Goal: Task Accomplishment & Management: Use online tool/utility

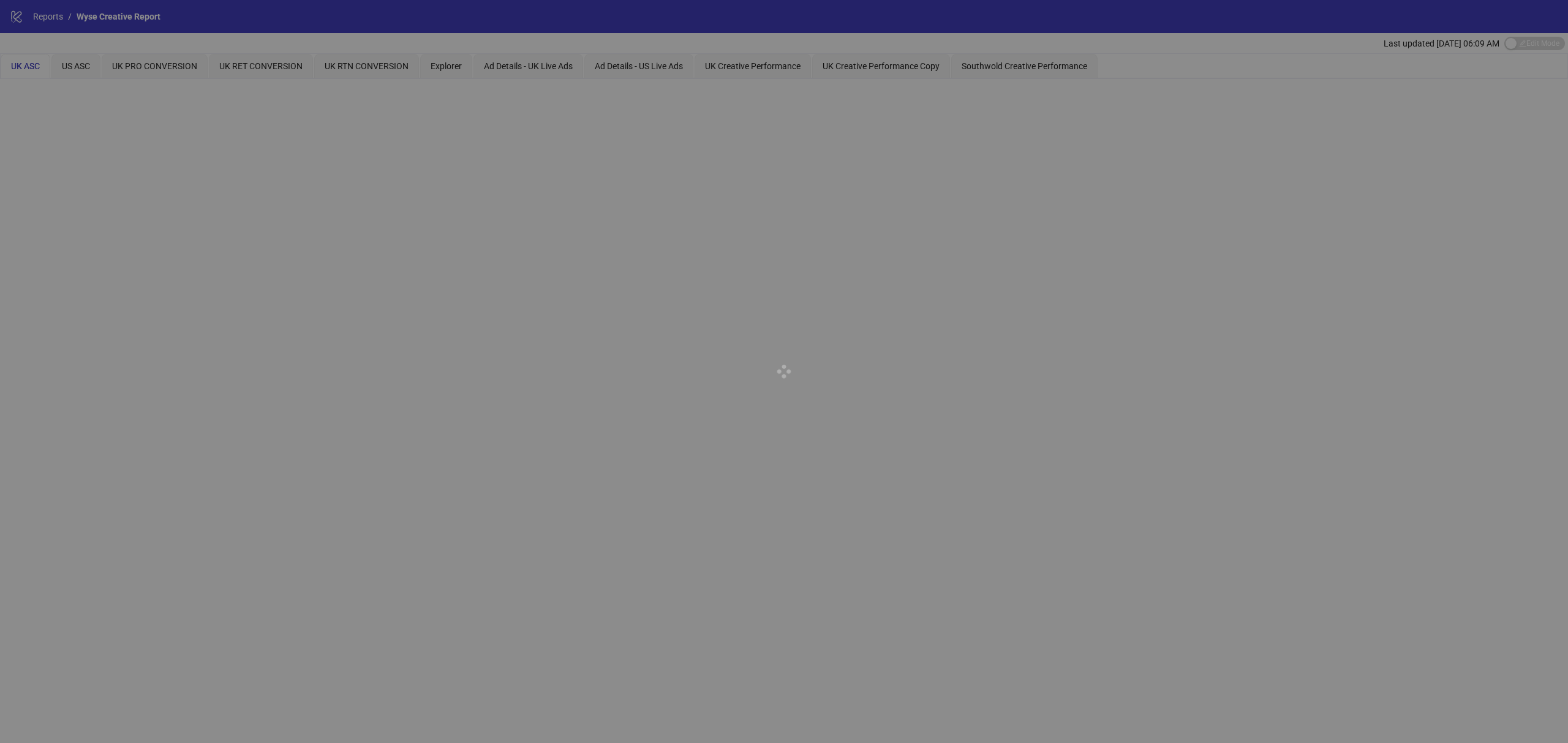
click at [300, 29] on div at bounding box center [784, 371] width 1568 height 743
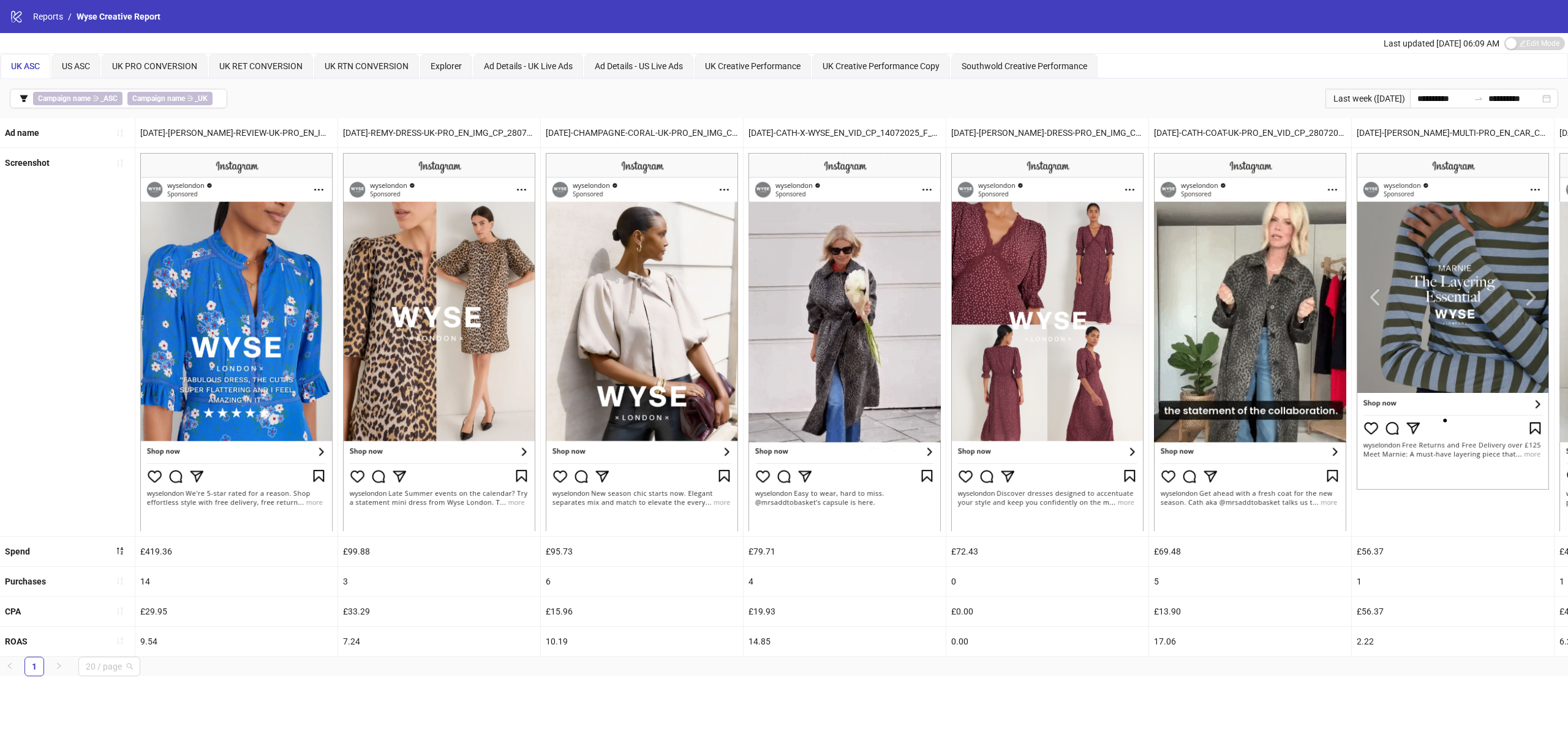
click at [120, 675] on span "20 / page" at bounding box center [109, 666] width 47 height 18
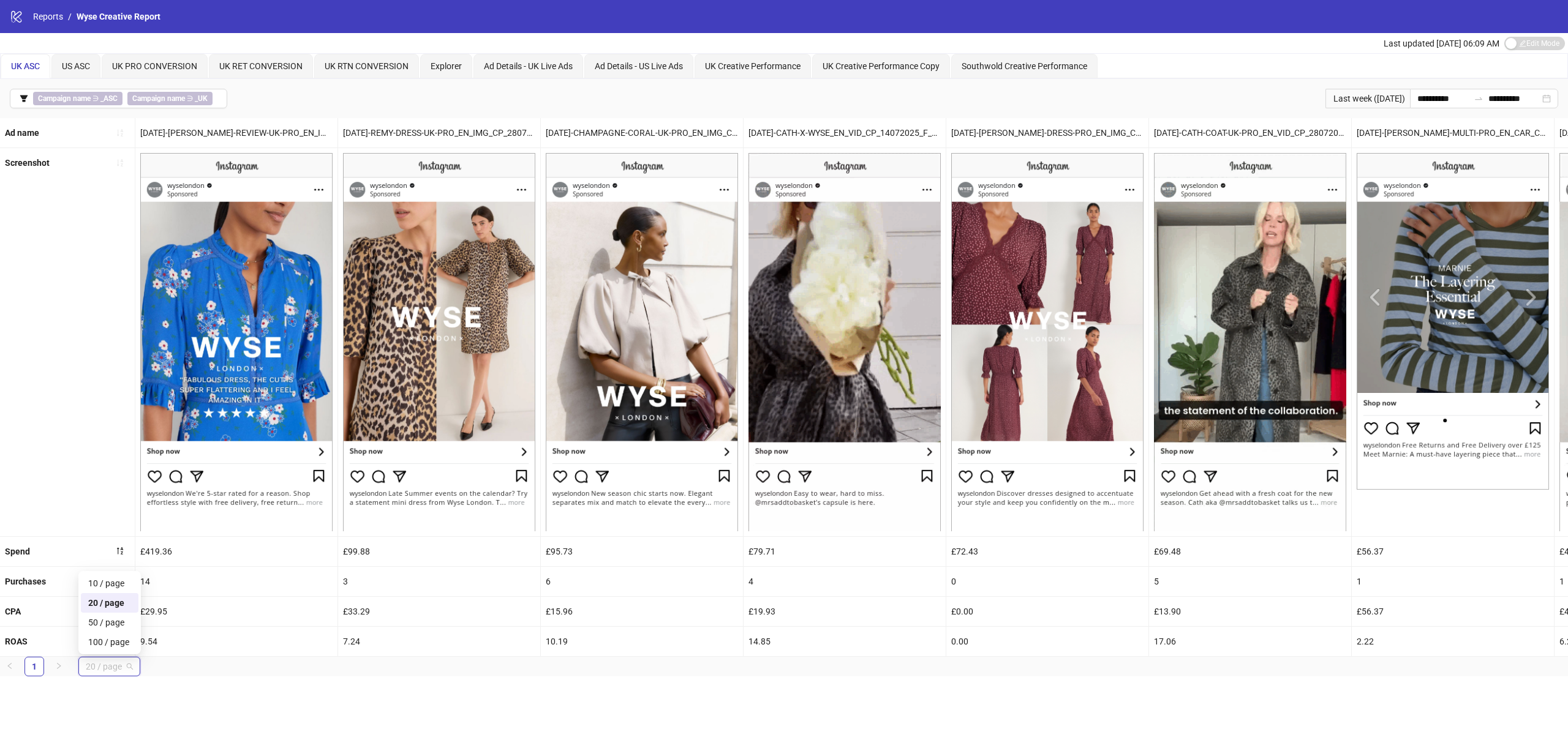
click at [204, 720] on div "**********" at bounding box center [784, 371] width 1568 height 743
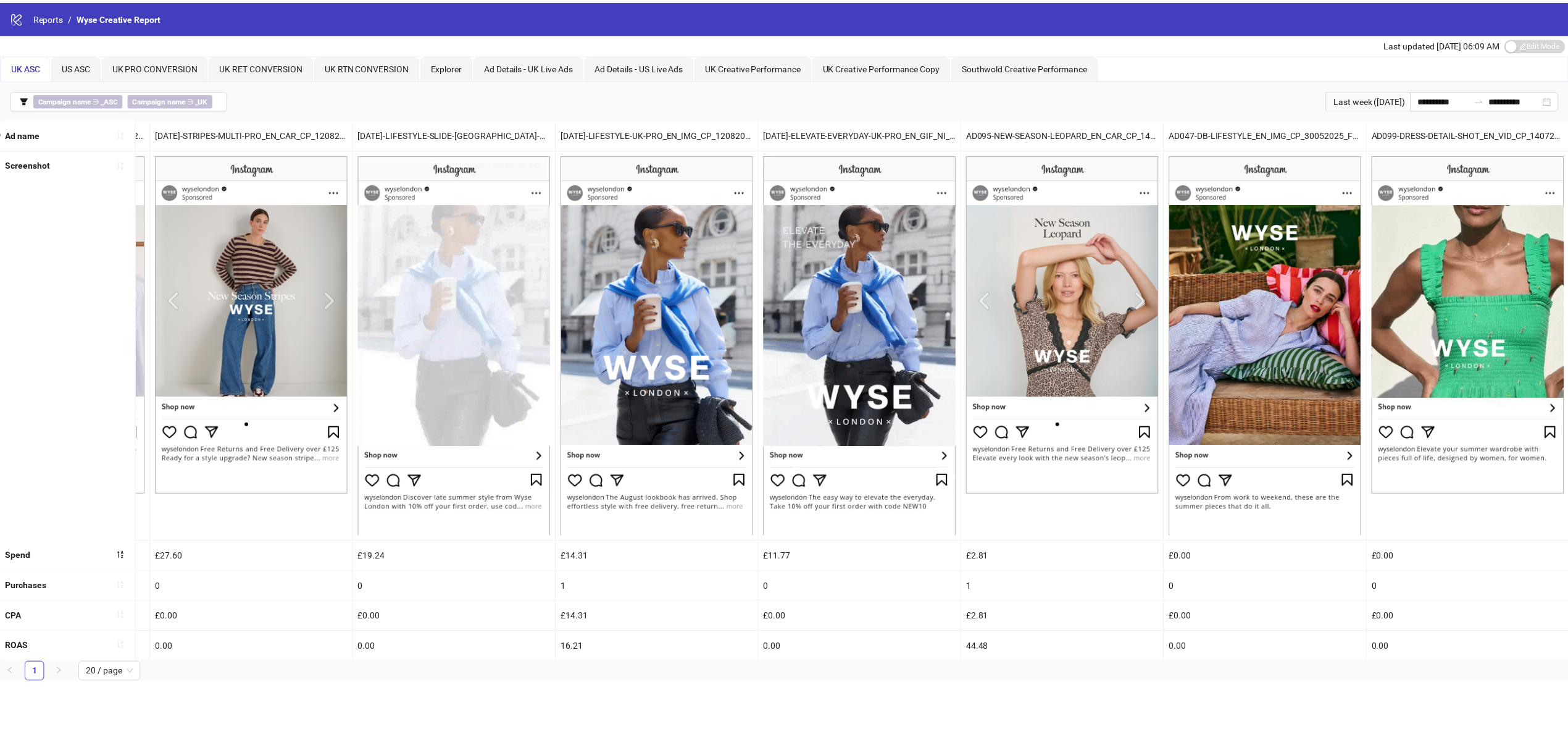
scroll to position [0, 2033]
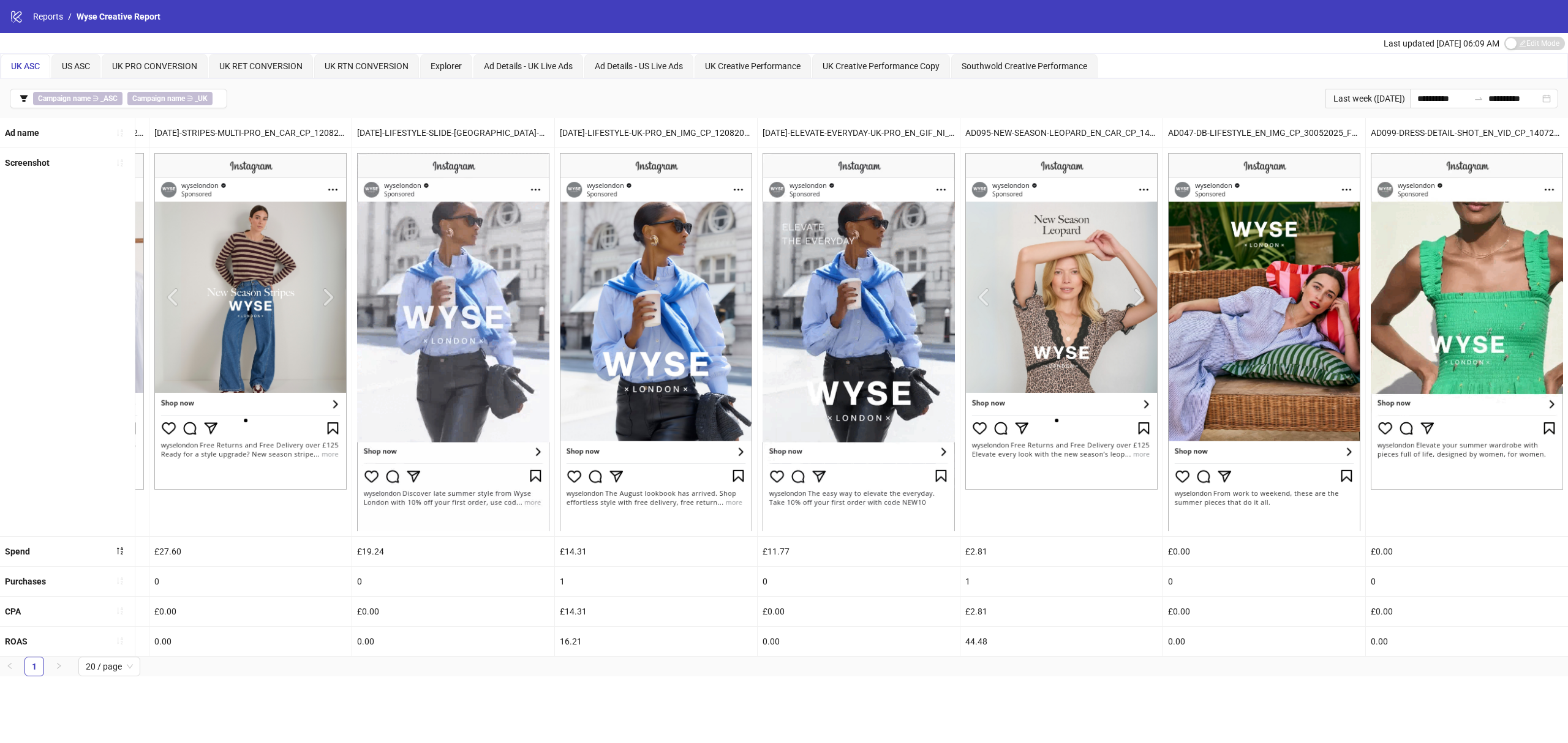
click at [1421, 654] on div "0.00" at bounding box center [1467, 641] width 202 height 29
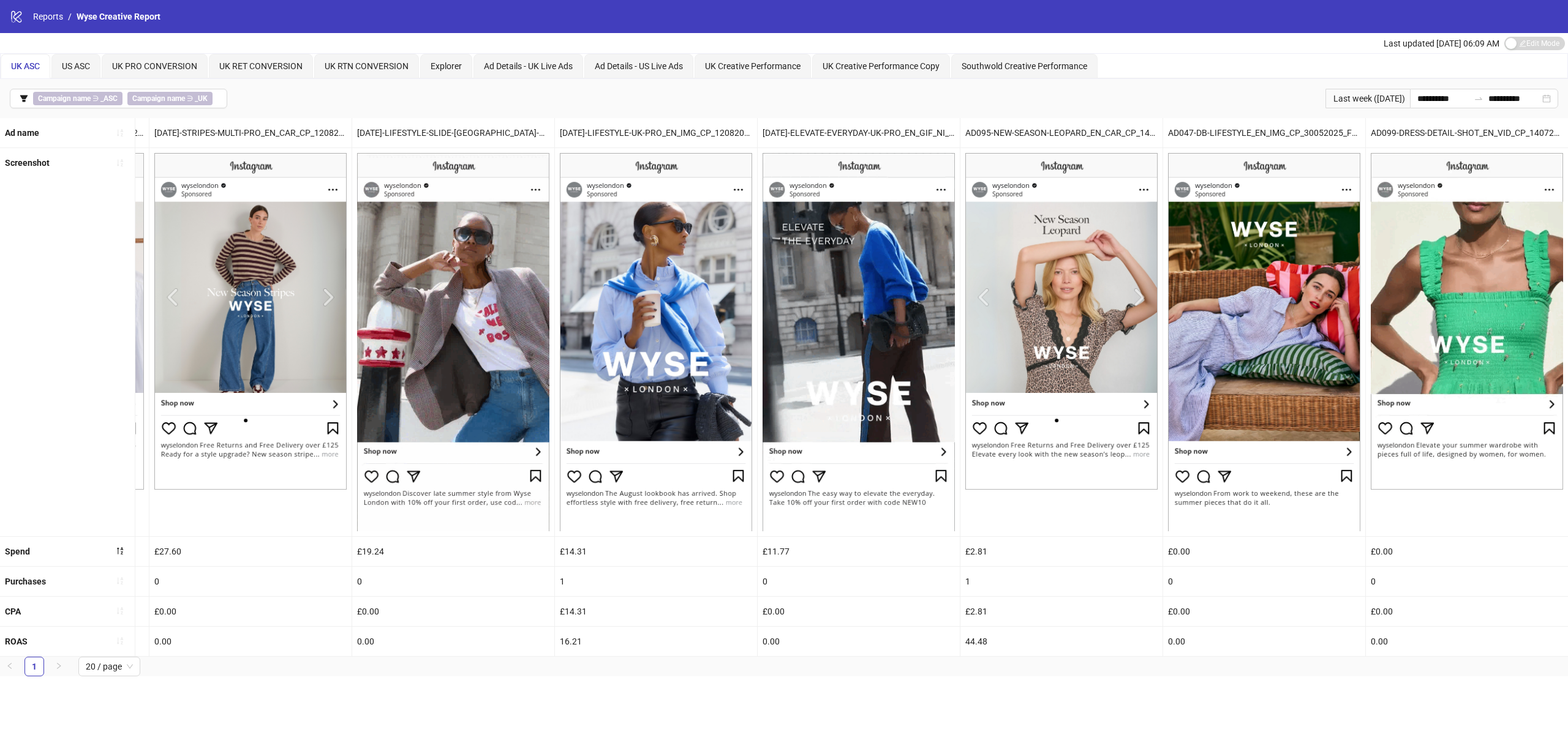
click at [1323, 86] on div "**********" at bounding box center [784, 98] width 1568 height 39
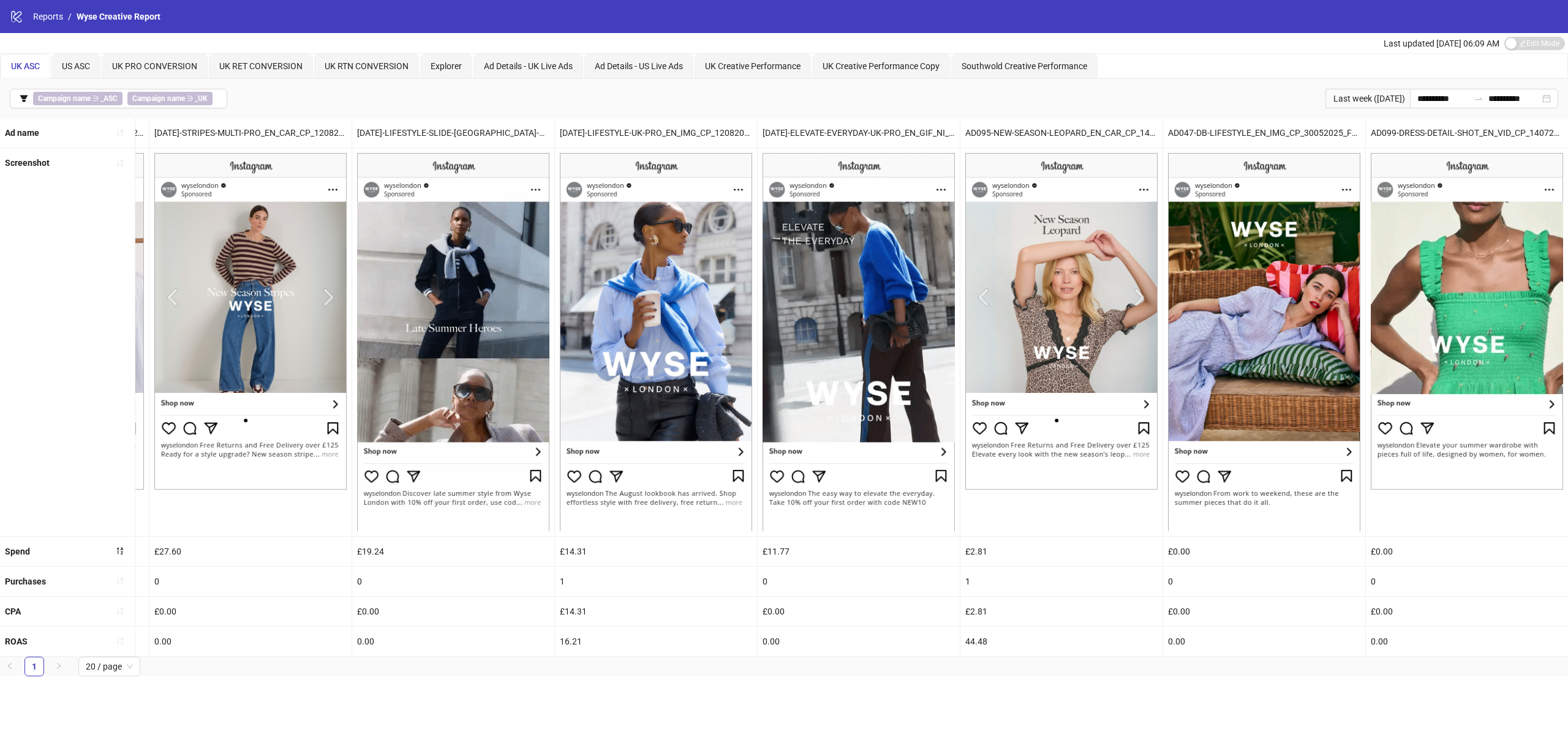
click at [782, 84] on div "**********" at bounding box center [784, 98] width 1568 height 39
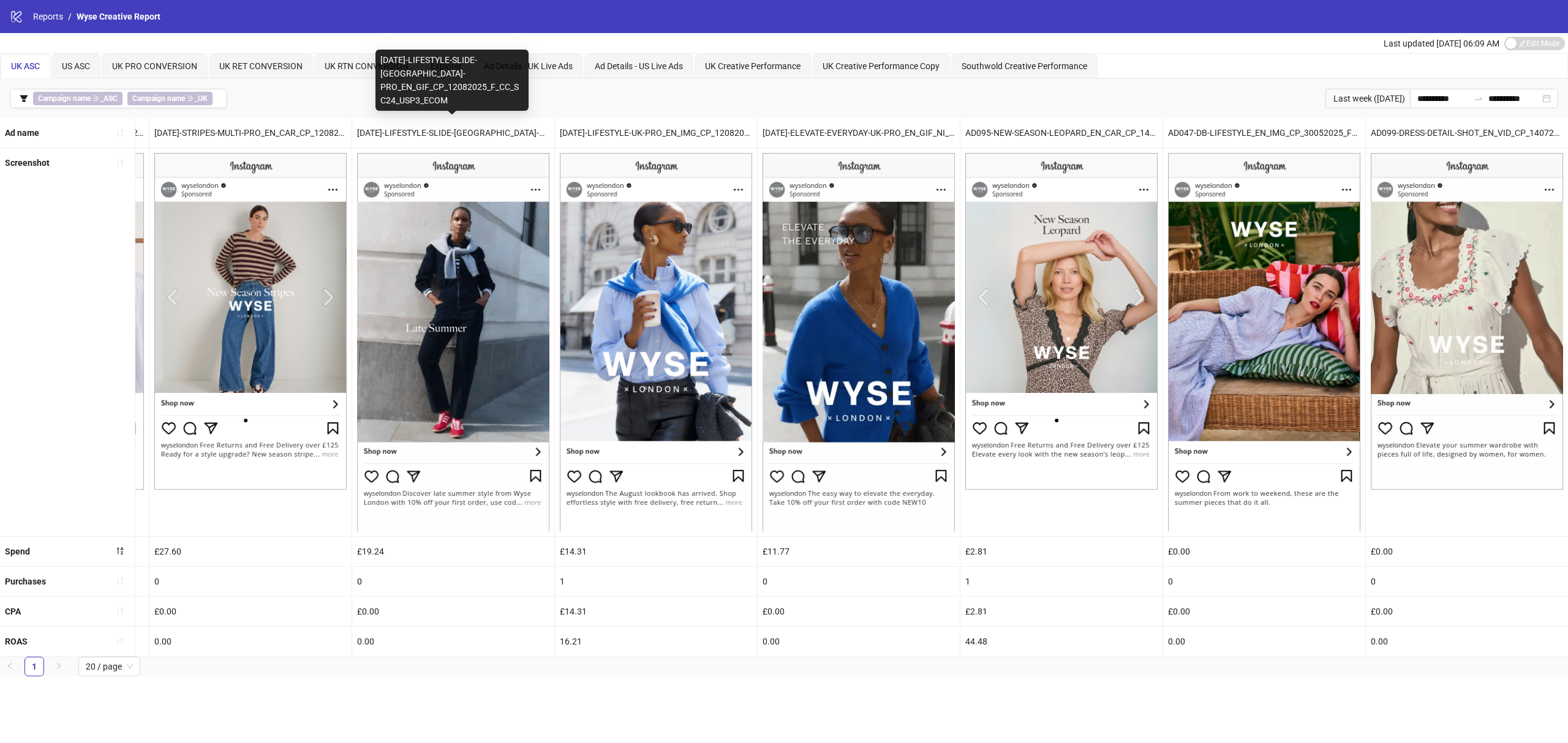
click at [542, 55] on div "Ad Details - UK Live Ads" at bounding box center [528, 66] width 110 height 25
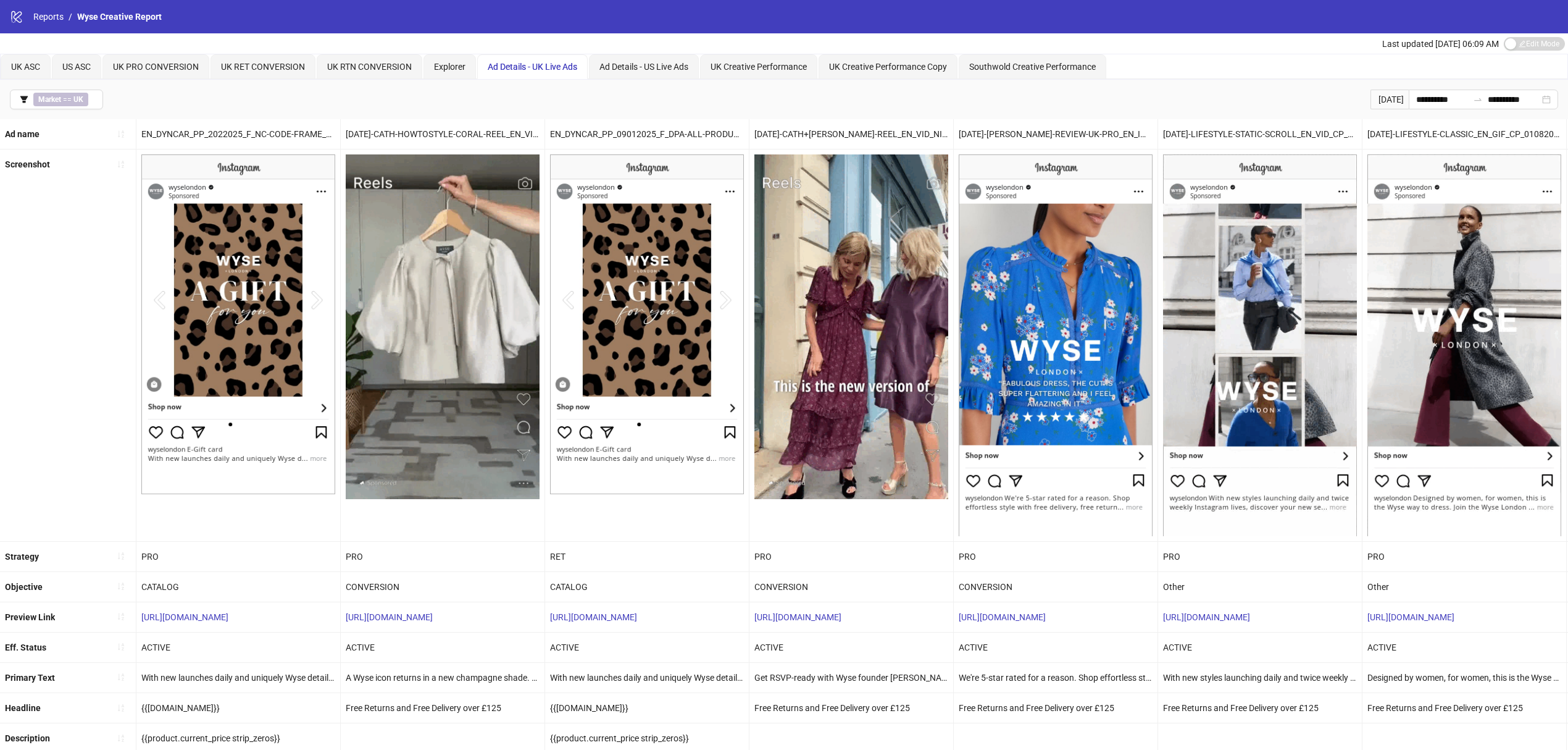
scroll to position [99, 0]
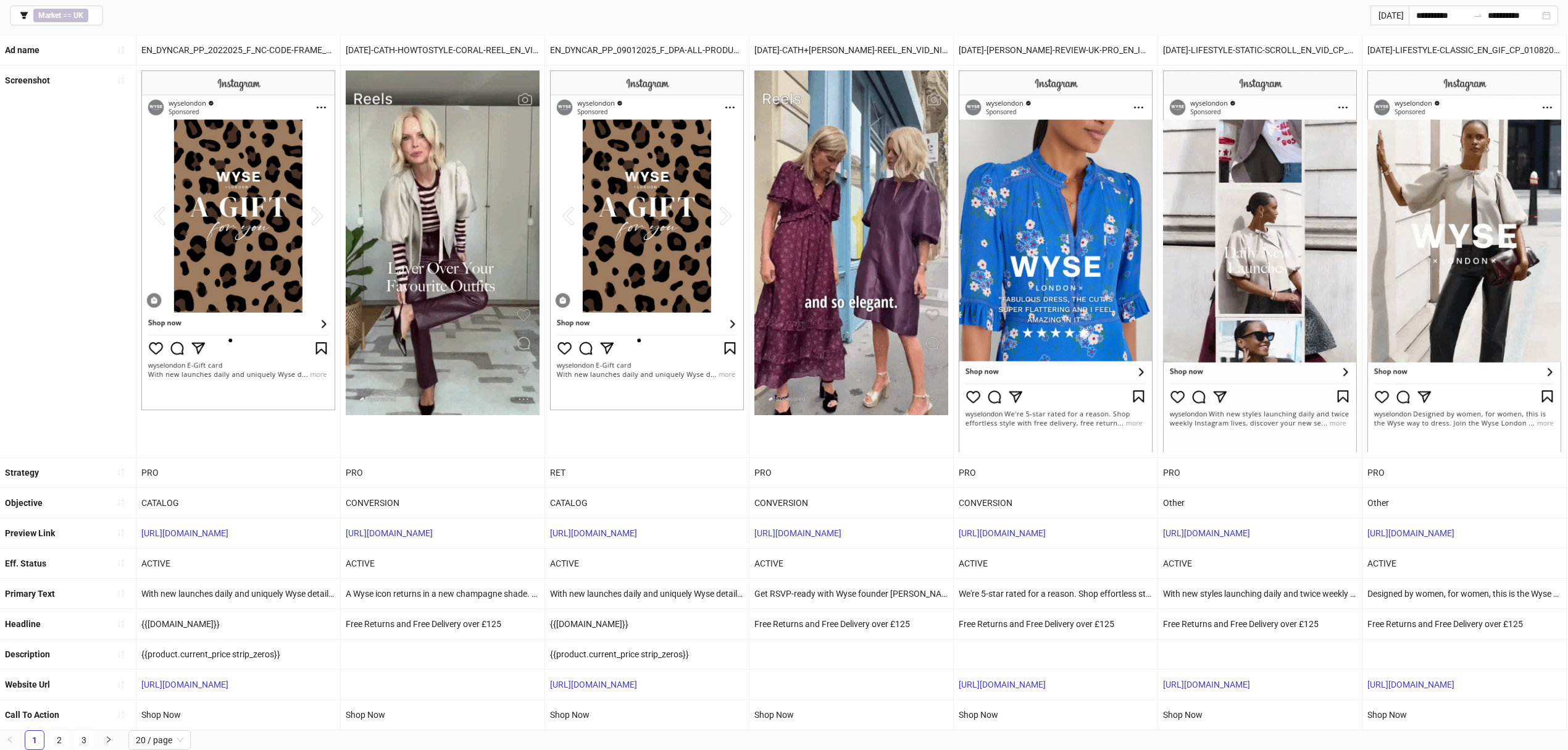
click at [178, 744] on span "20 / page" at bounding box center [159, 740] width 48 height 18
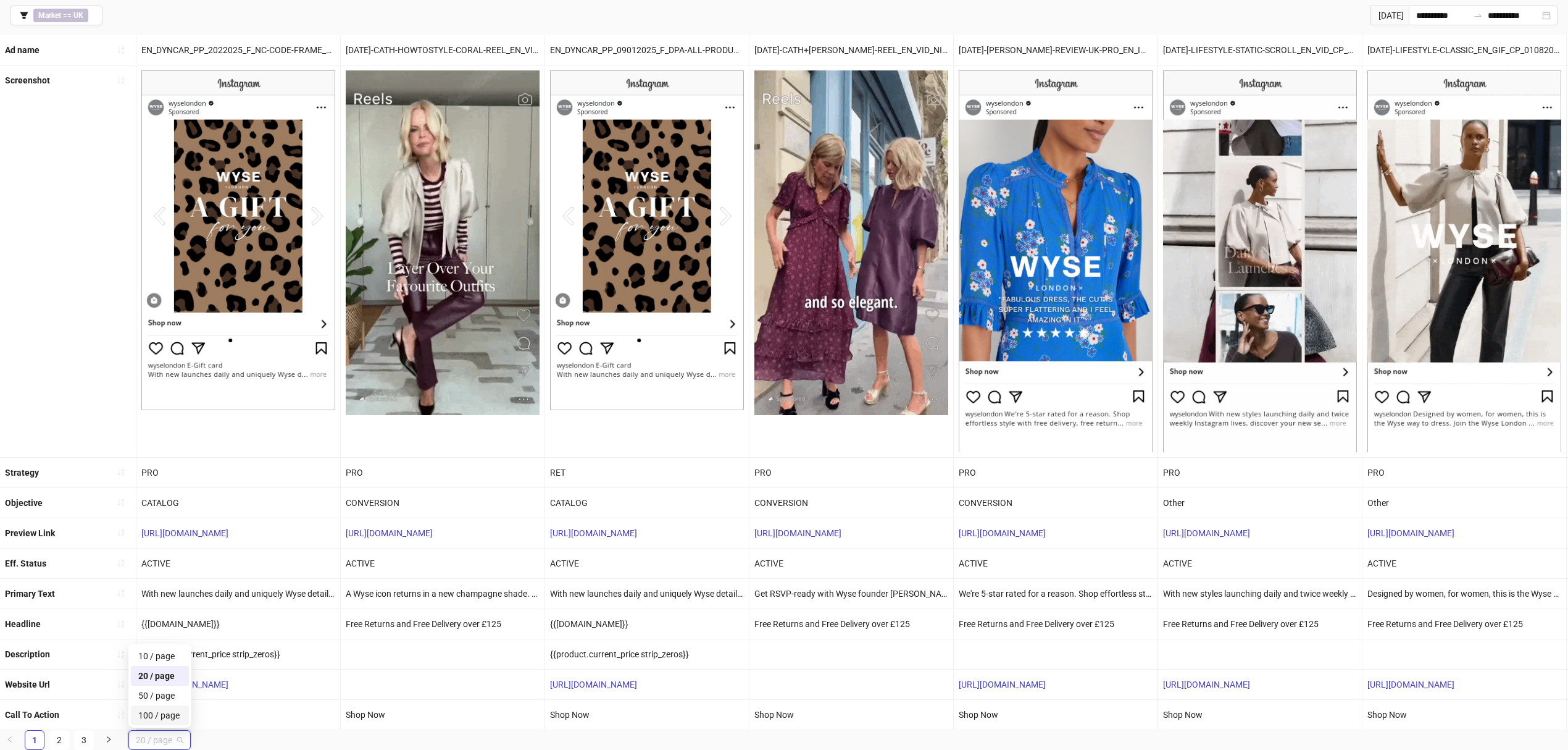
click at [180, 715] on div "100 / page" at bounding box center [159, 715] width 43 height 14
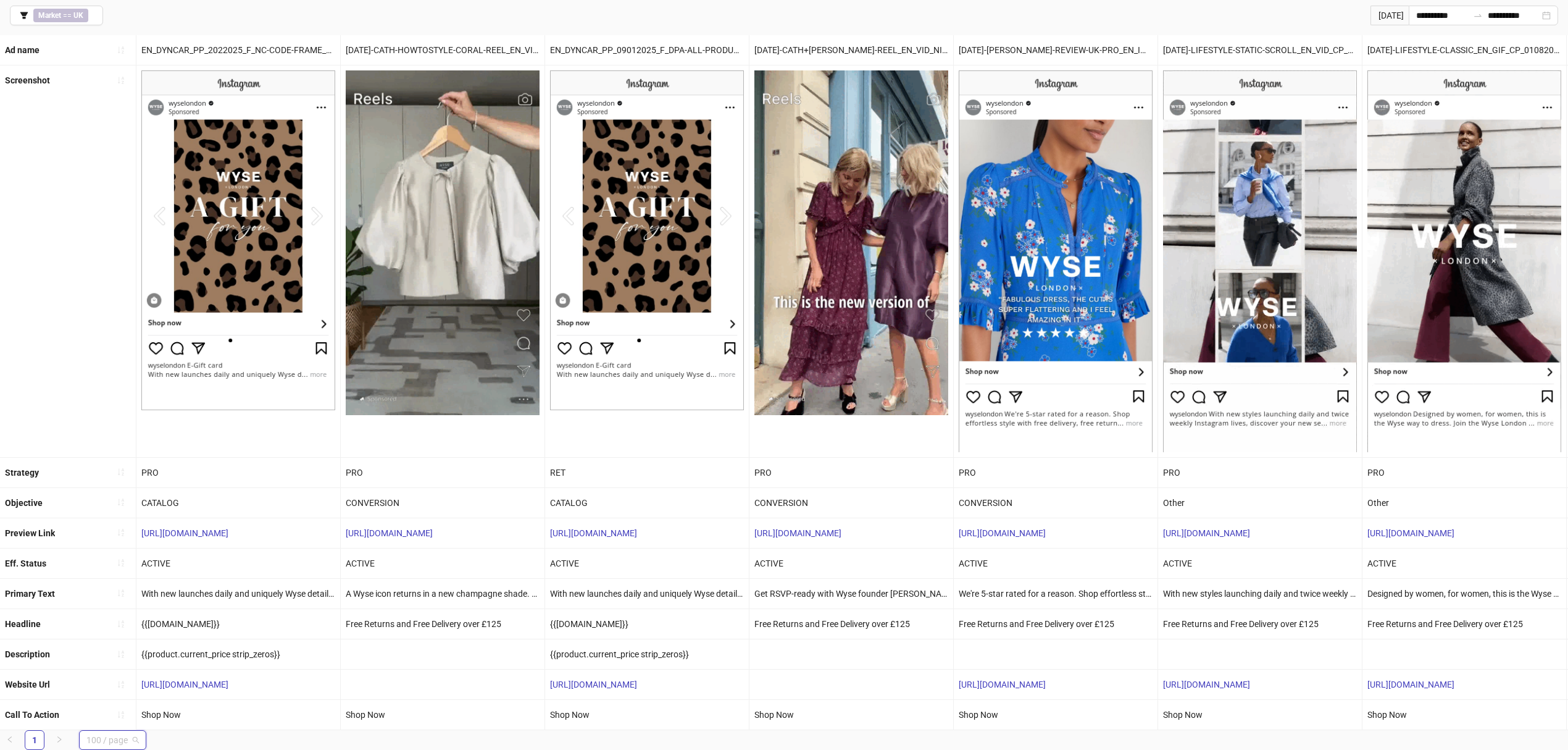
click at [132, 739] on span "100 / page" at bounding box center [112, 740] width 52 height 18
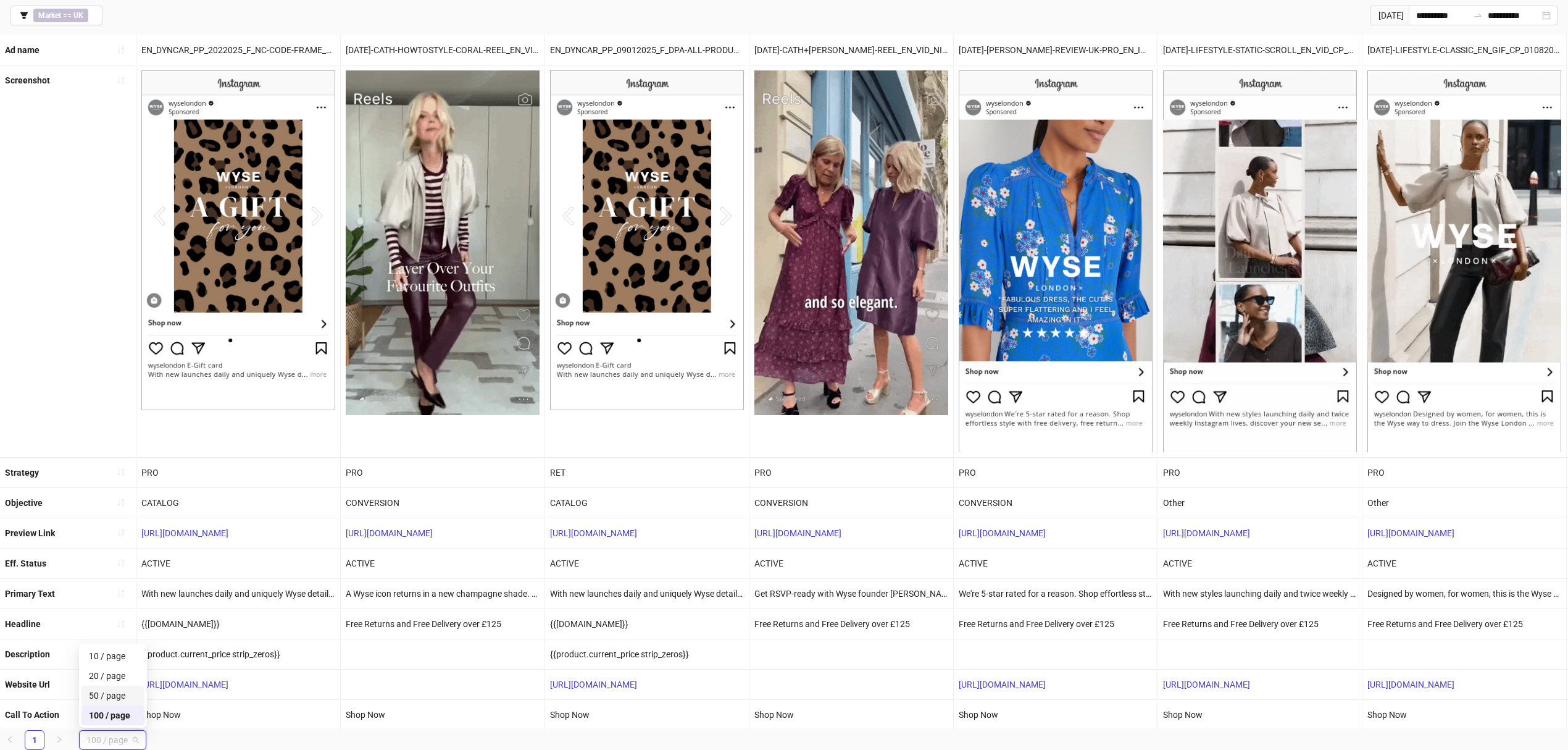
click at [124, 702] on div "50 / page" at bounding box center [113, 695] width 49 height 14
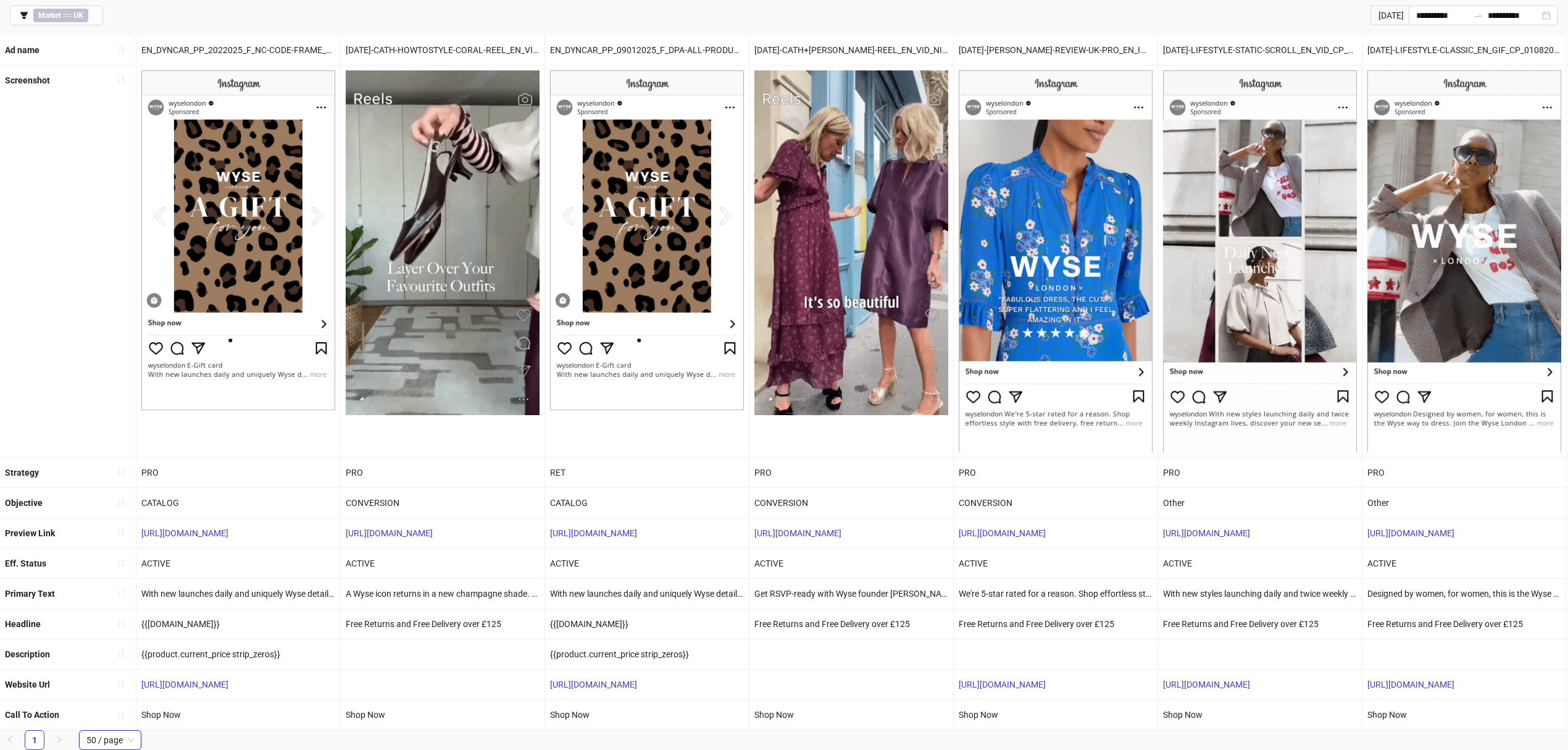
click at [83, 342] on div "Screenshot" at bounding box center [68, 261] width 136 height 391
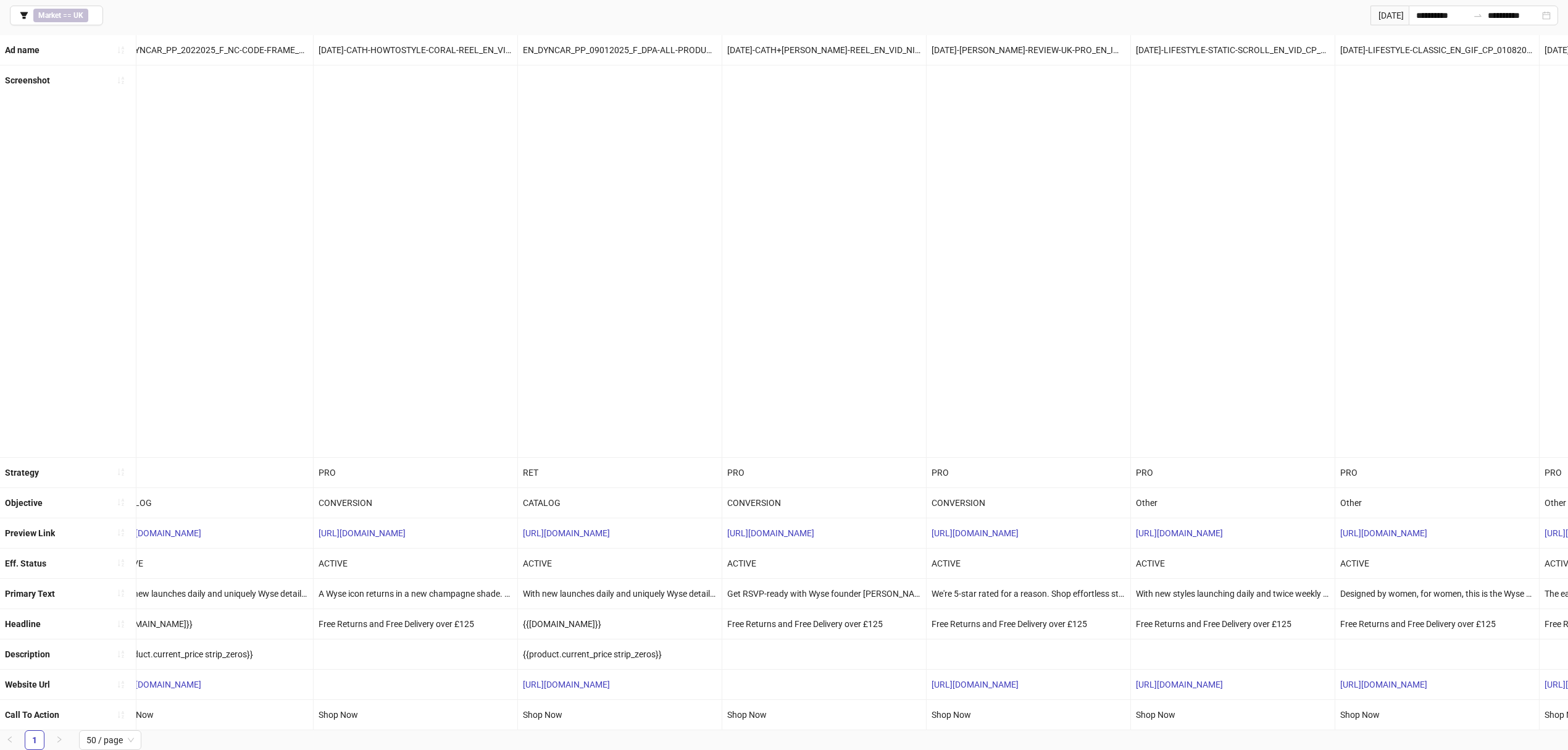
scroll to position [0, 0]
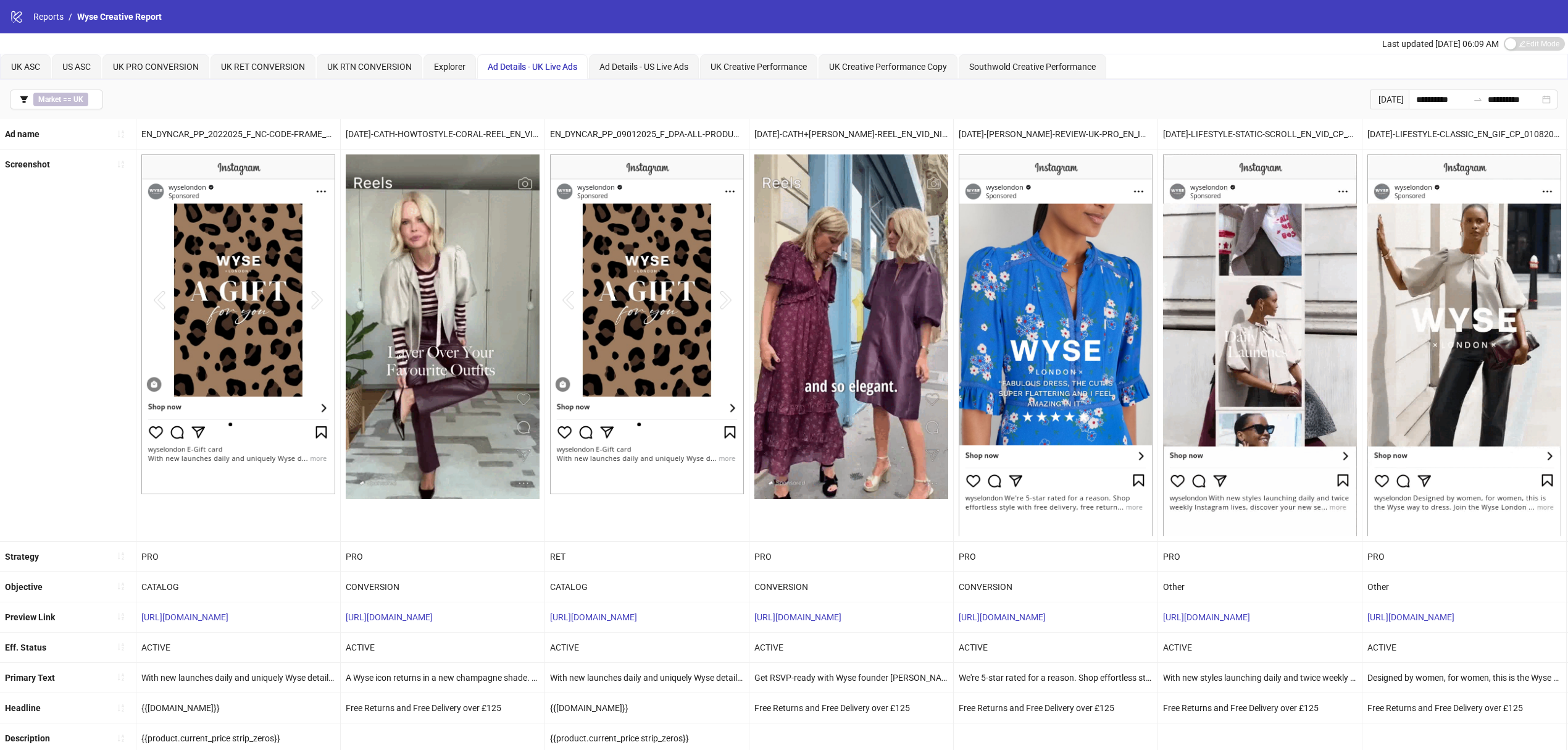
click at [58, 340] on div "Screenshot" at bounding box center [68, 345] width 136 height 391
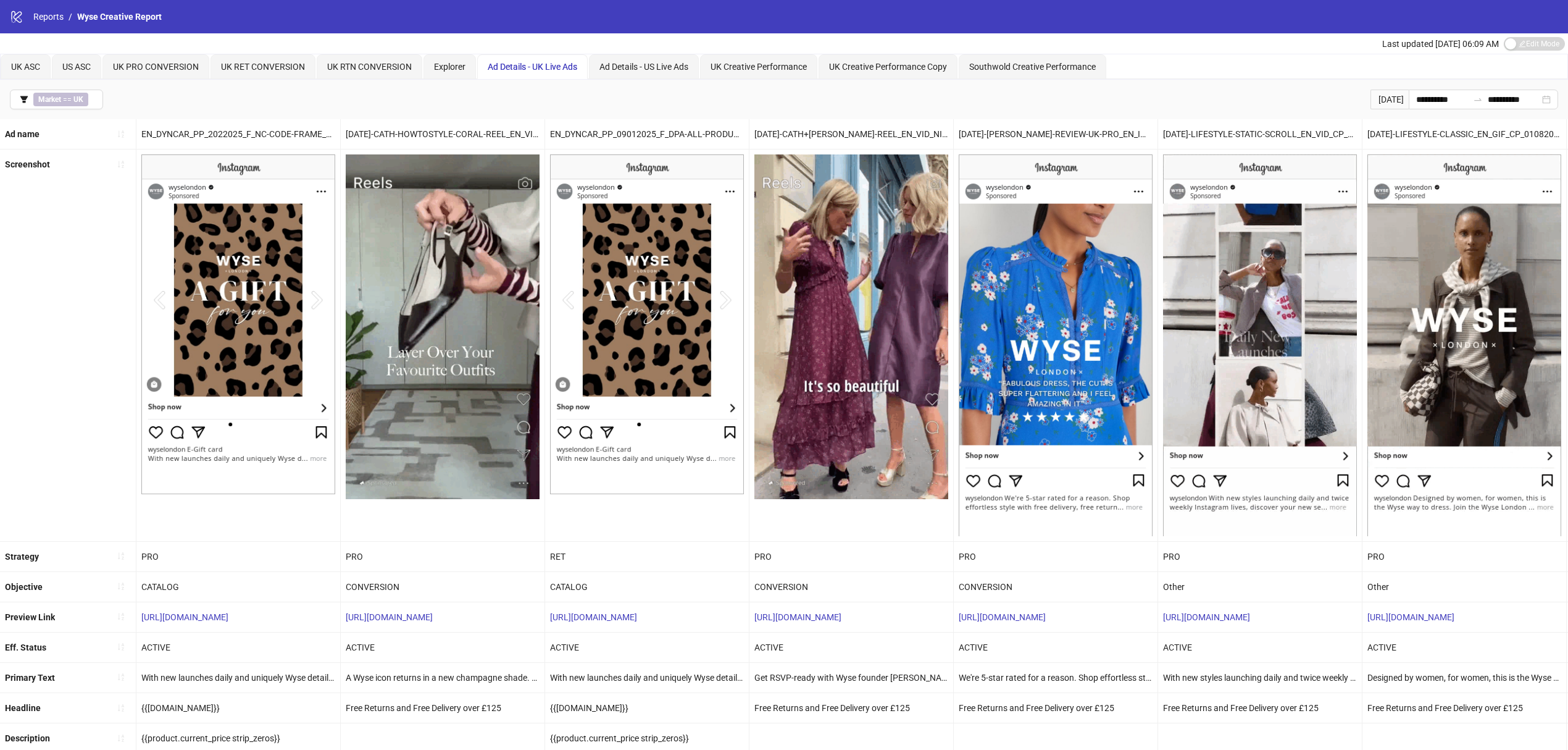
click at [30, 102] on button "Market == [GEOGRAPHIC_DATA]" at bounding box center [56, 99] width 93 height 20
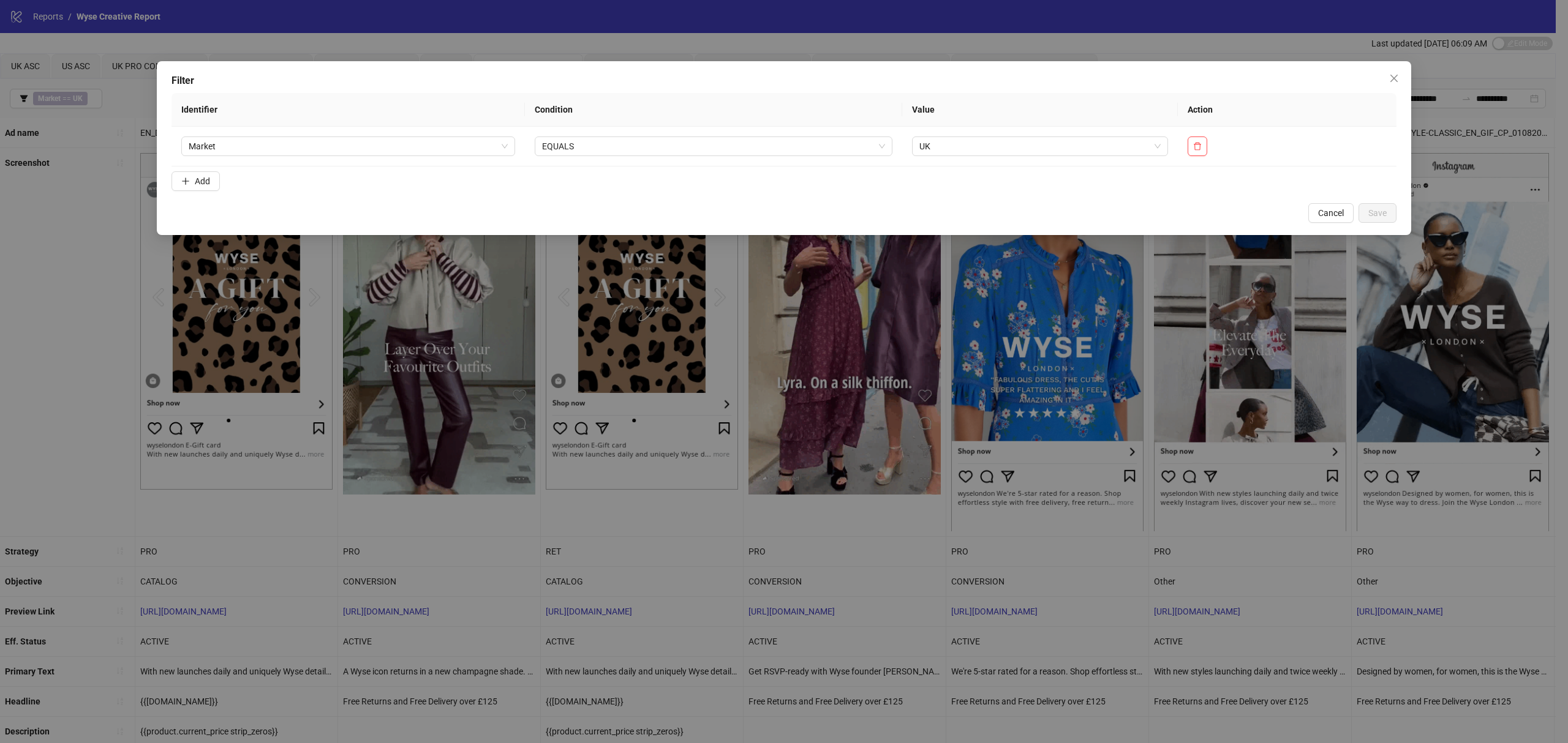
click at [210, 180] on button "Add" at bounding box center [195, 181] width 48 height 20
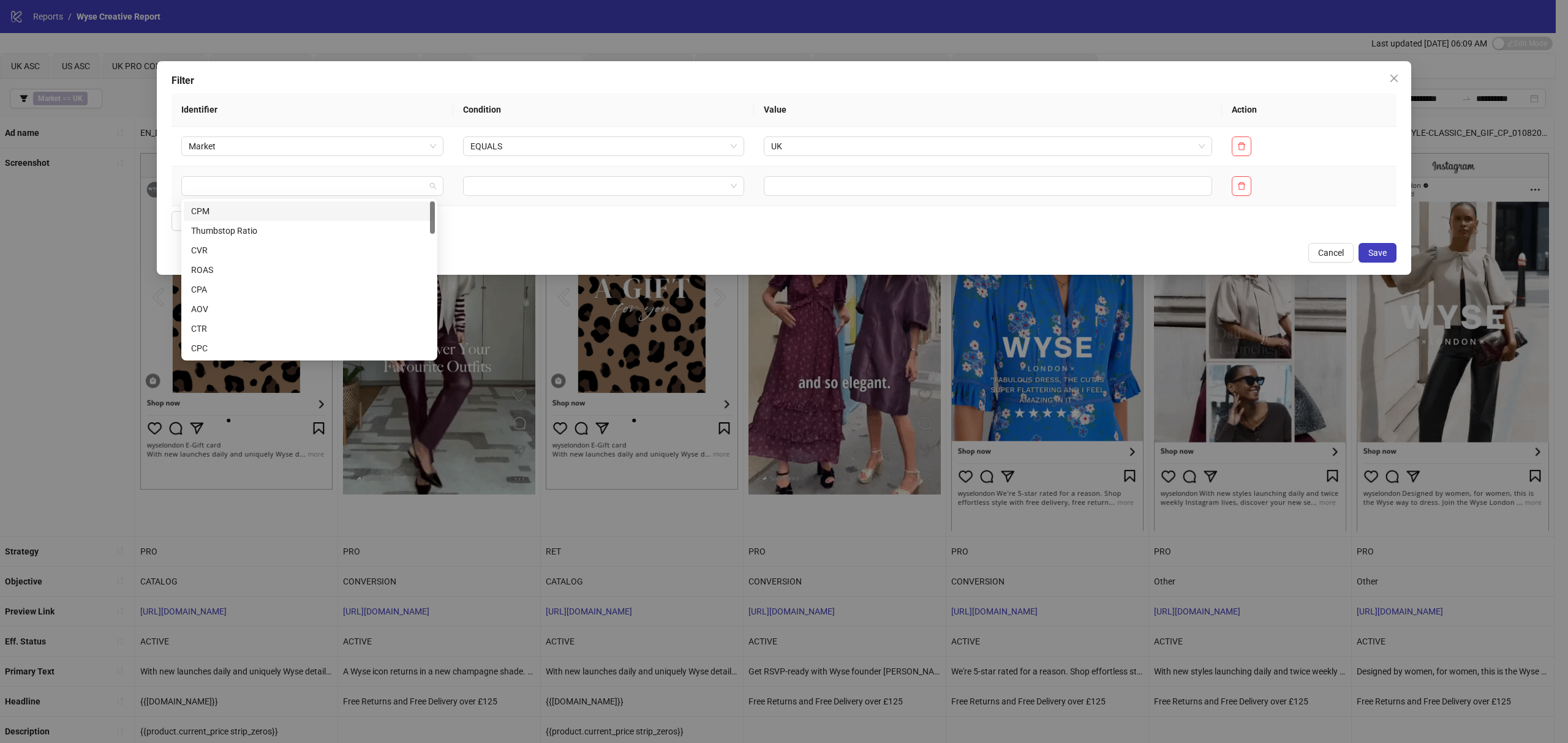
click at [231, 177] on div at bounding box center [312, 186] width 262 height 20
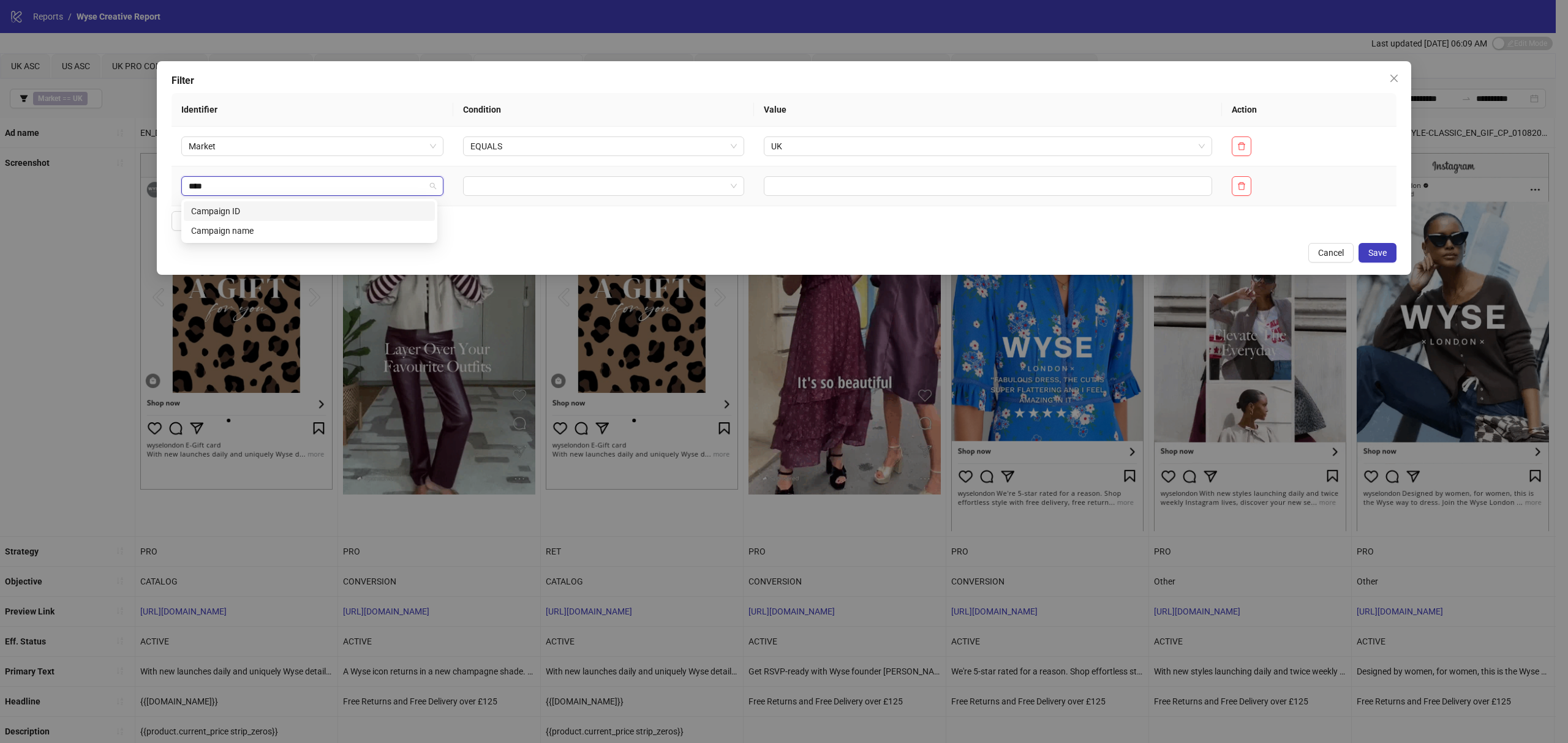
type input "*****"
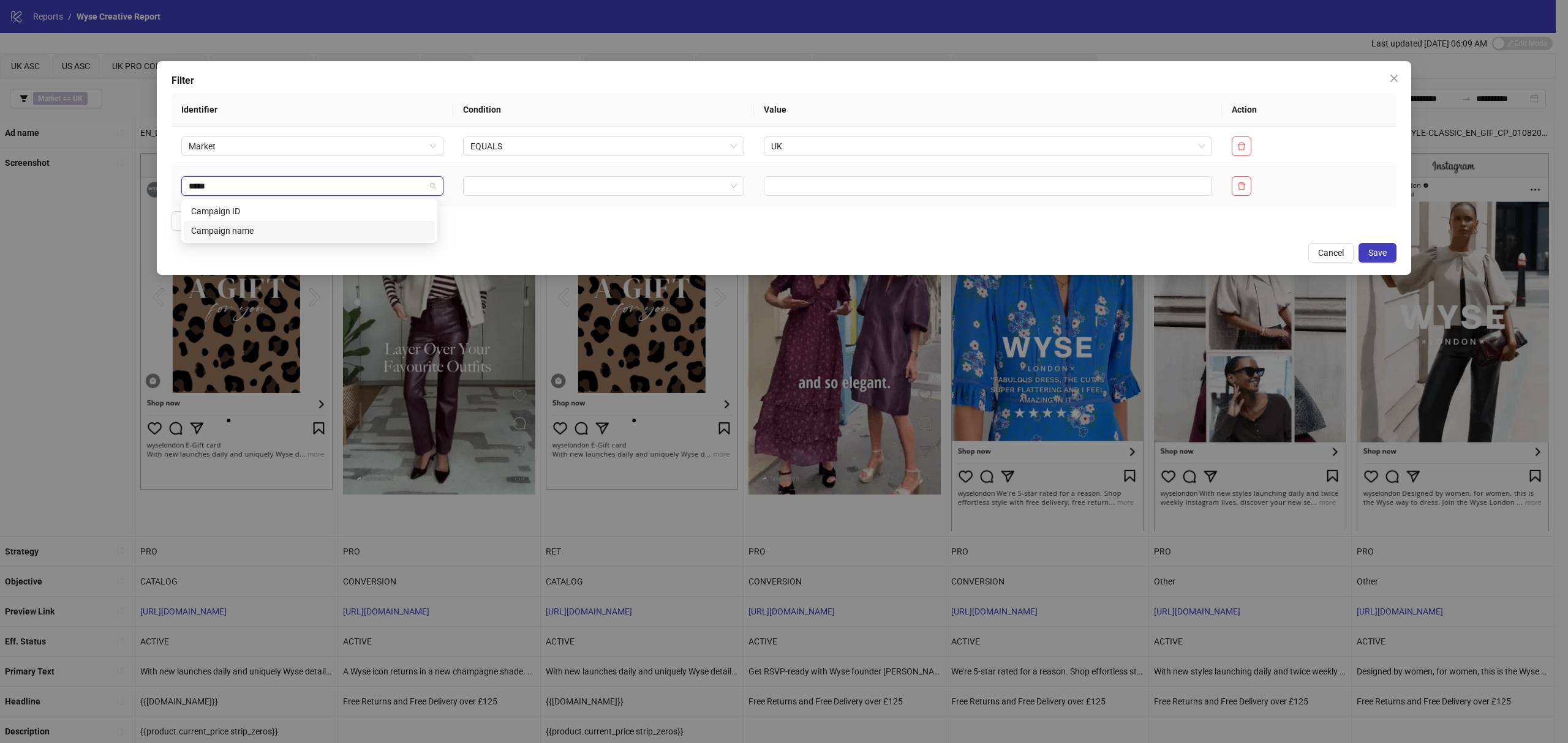
click at [255, 240] on div "Campaign name" at bounding box center [309, 231] width 251 height 20
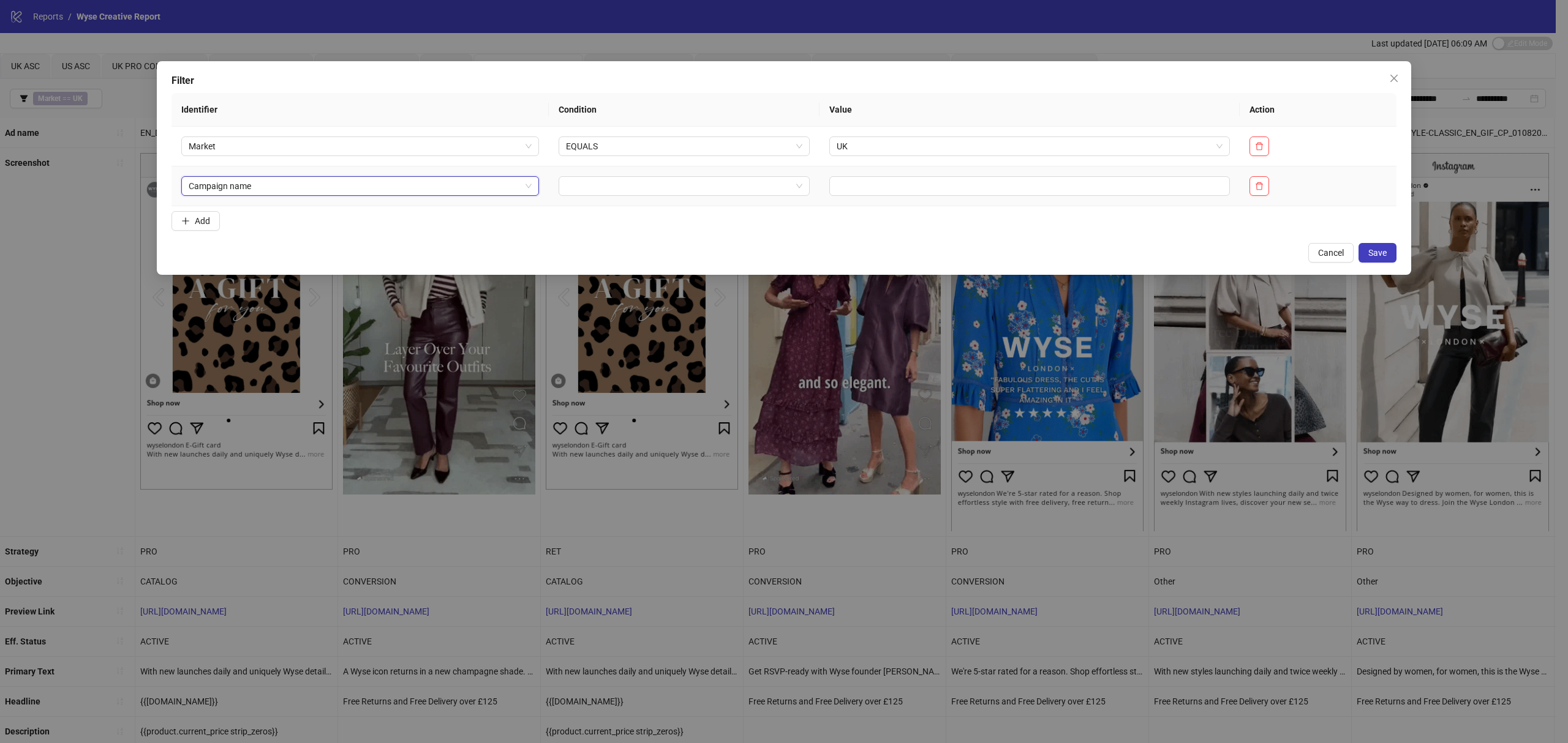
click at [599, 187] on input "search" at bounding box center [678, 186] width 225 height 18
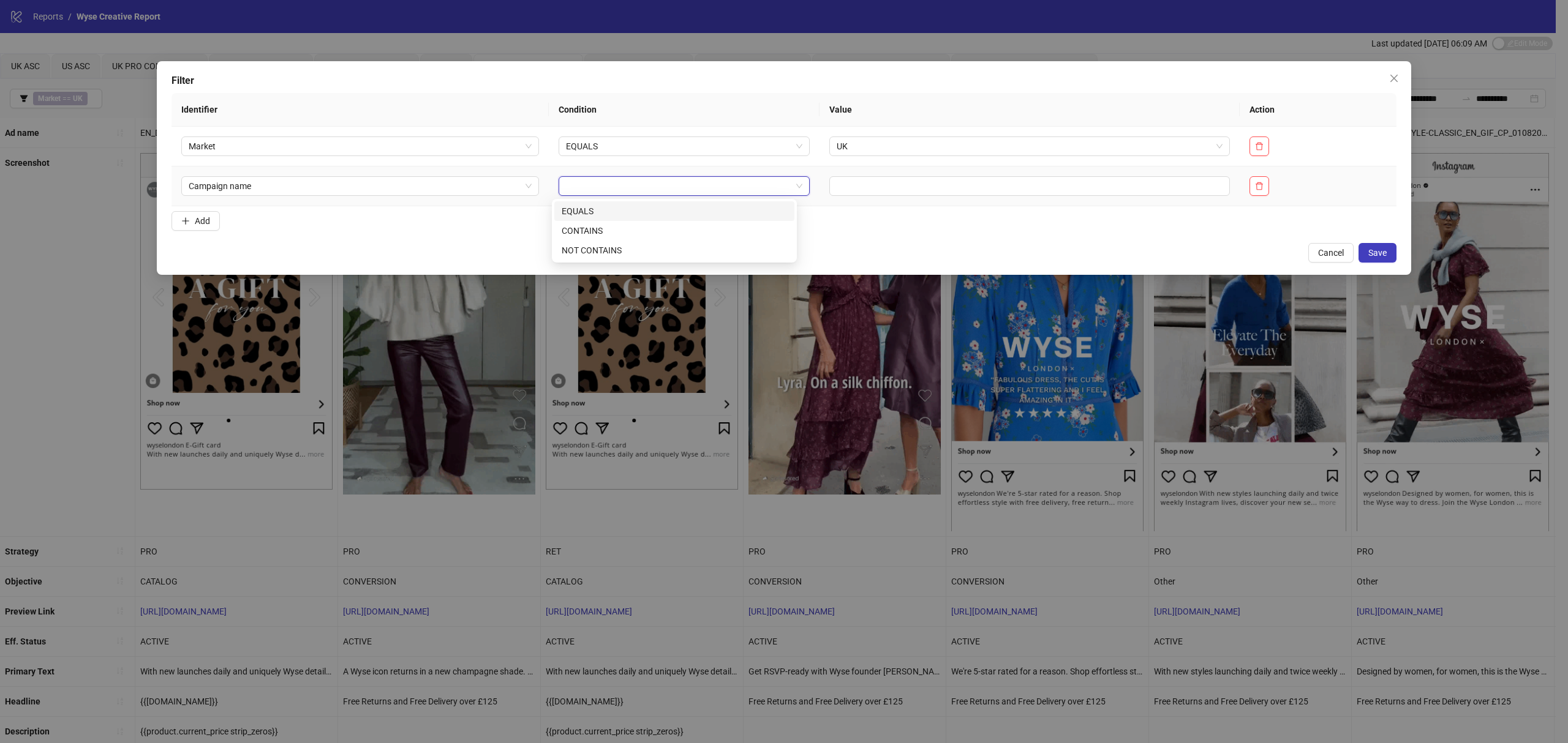
click at [601, 216] on div "EQUALS" at bounding box center [674, 211] width 226 height 14
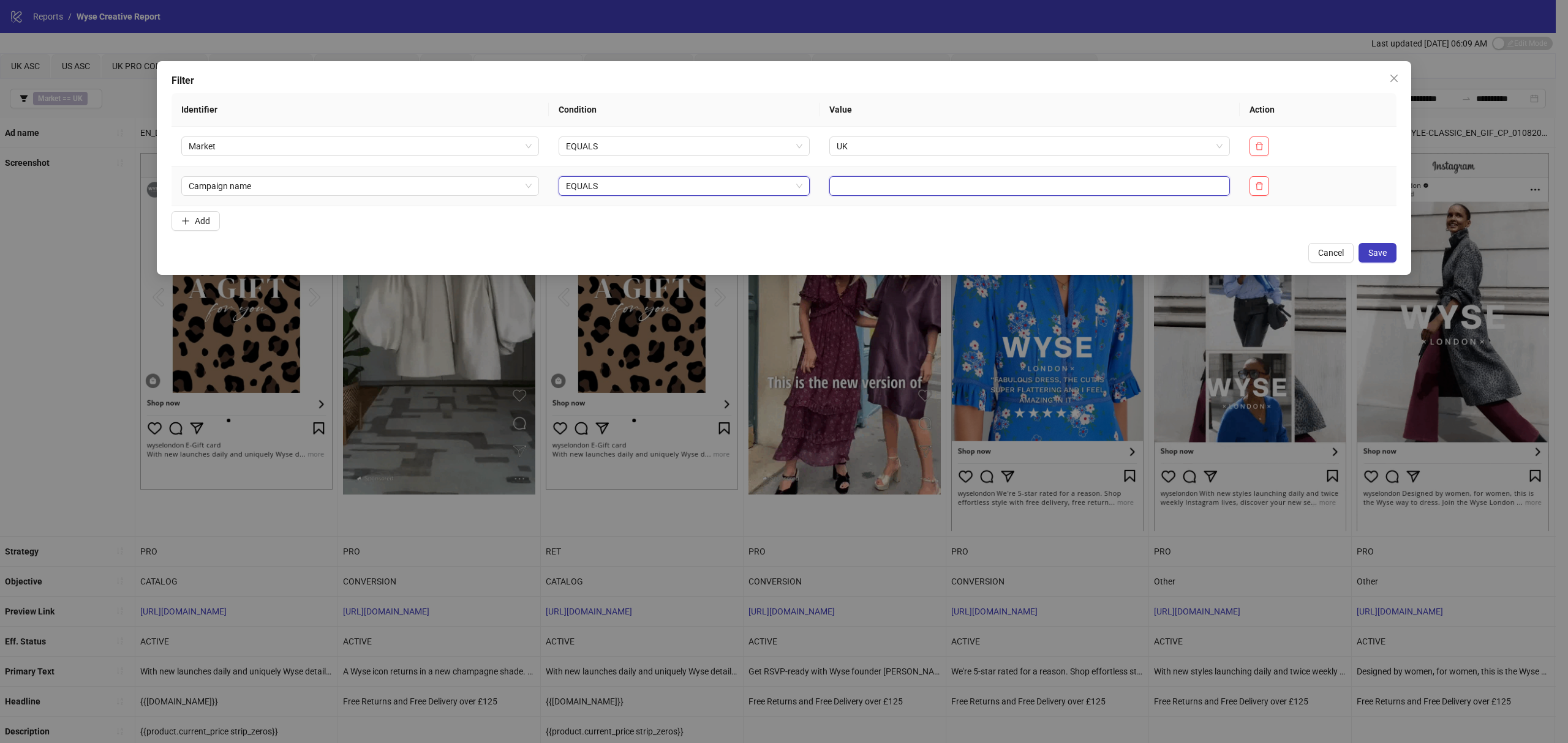
click at [865, 183] on input "text" at bounding box center [1030, 186] width 401 height 20
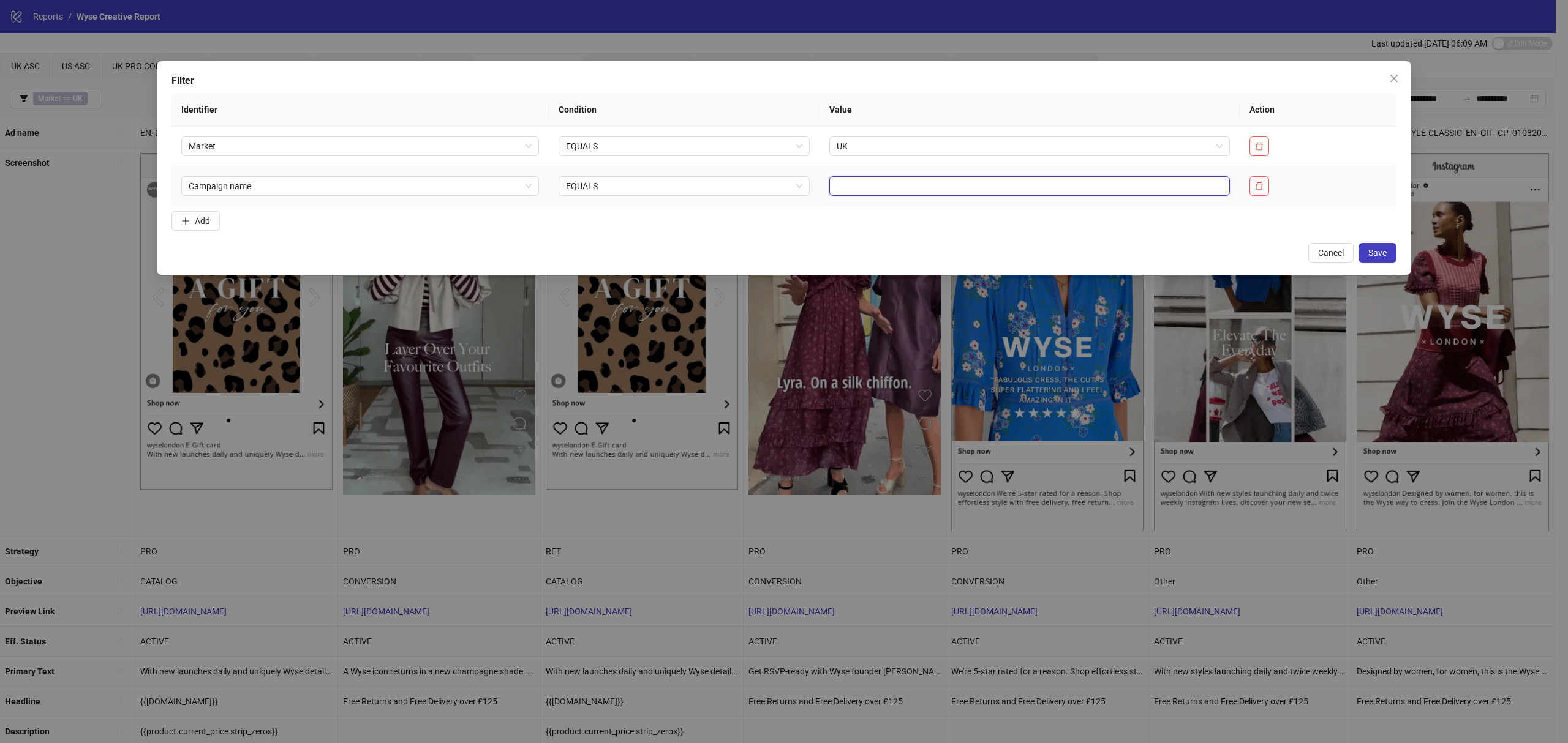
click at [695, 192] on span "EQUALS" at bounding box center [684, 186] width 236 height 18
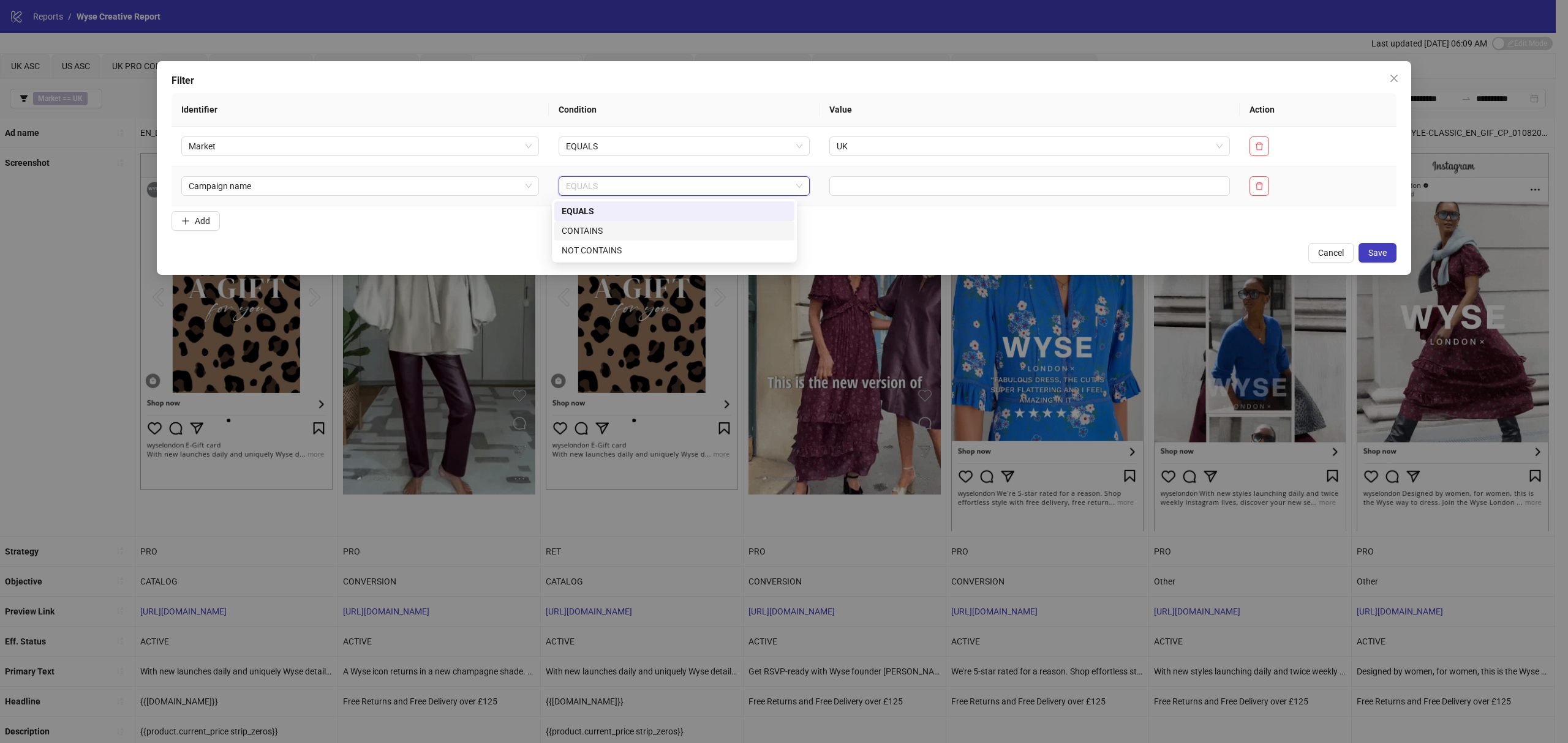
click at [609, 233] on div "CONTAINS" at bounding box center [674, 231] width 226 height 14
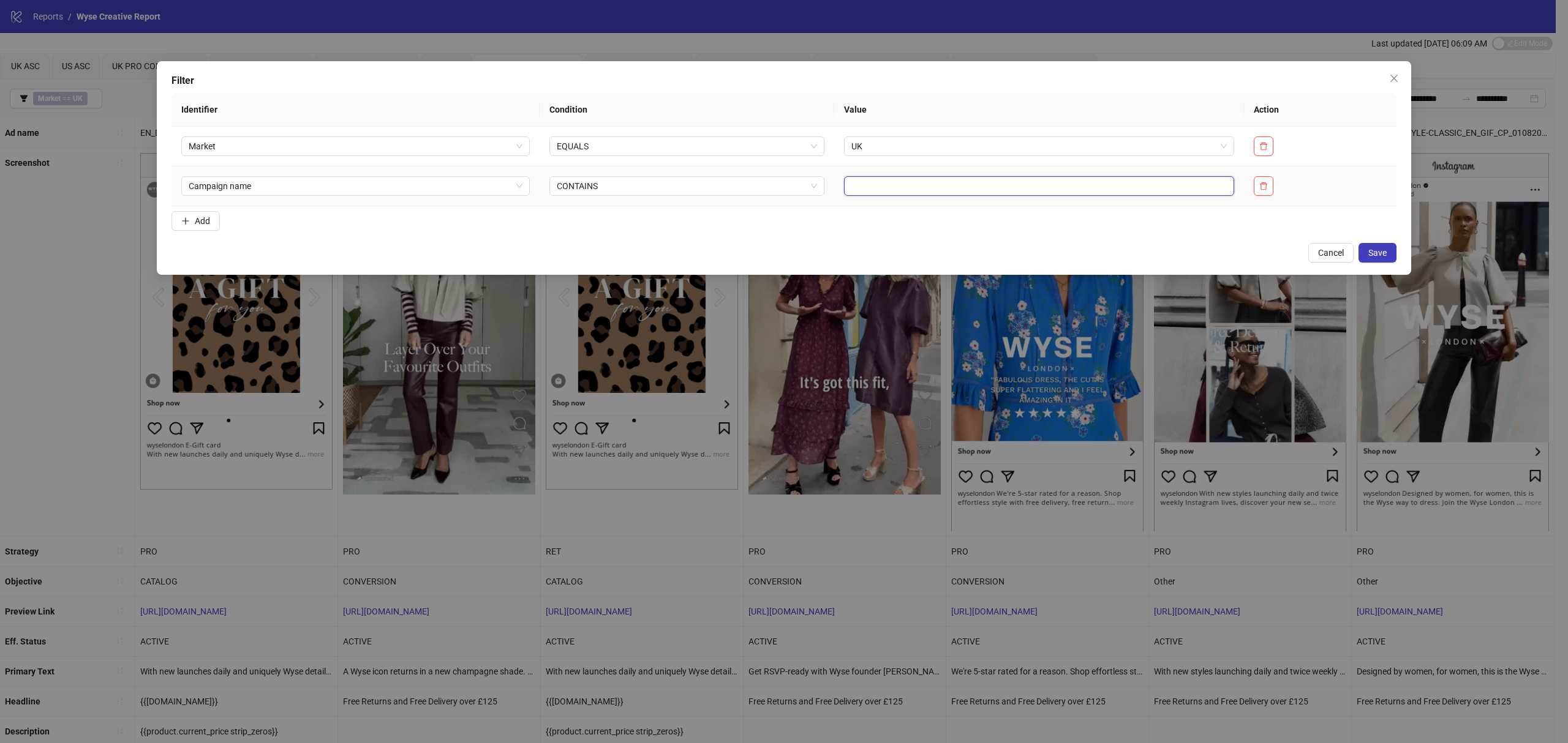
click at [844, 183] on input "text" at bounding box center [1039, 186] width 390 height 20
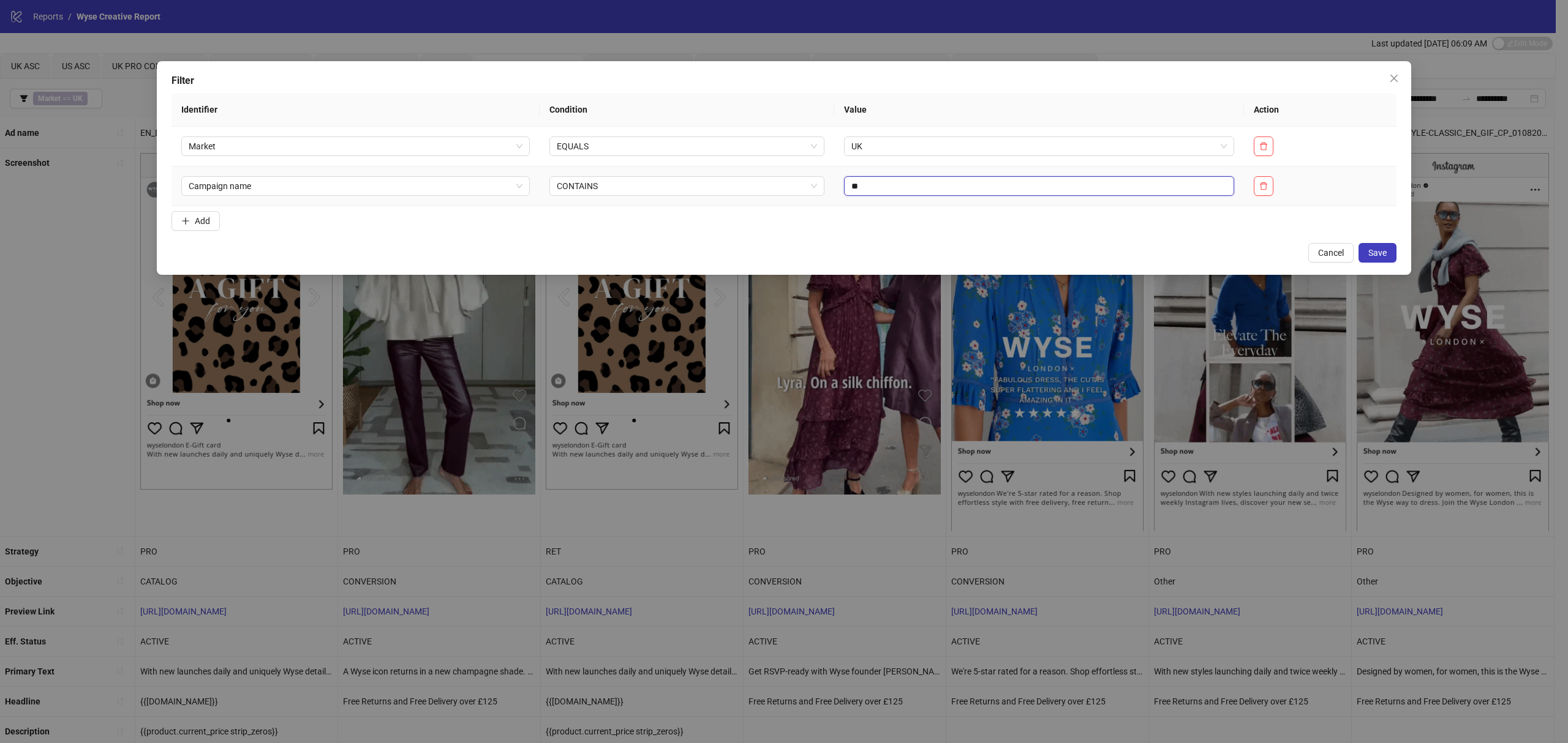
type input "*"
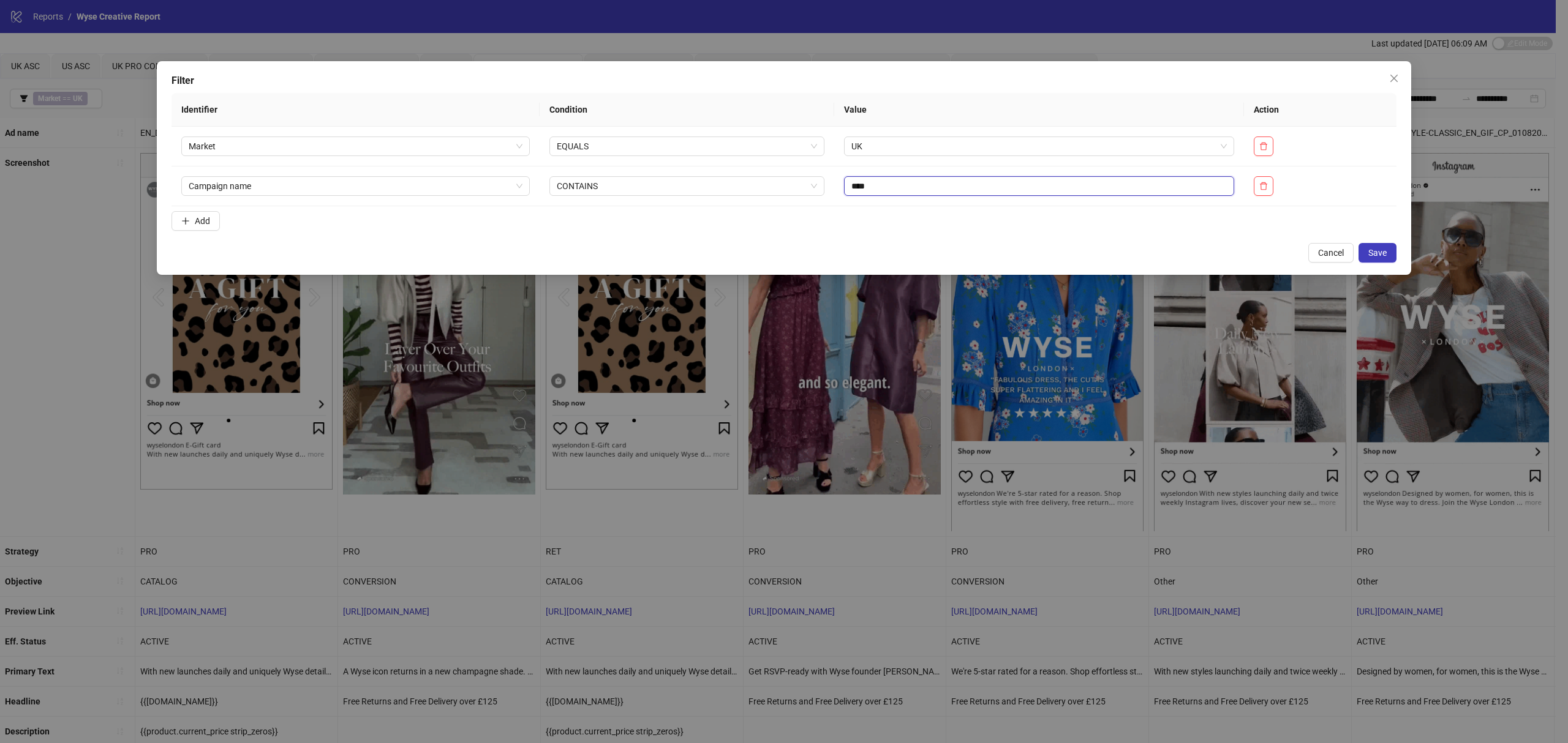
type input "****"
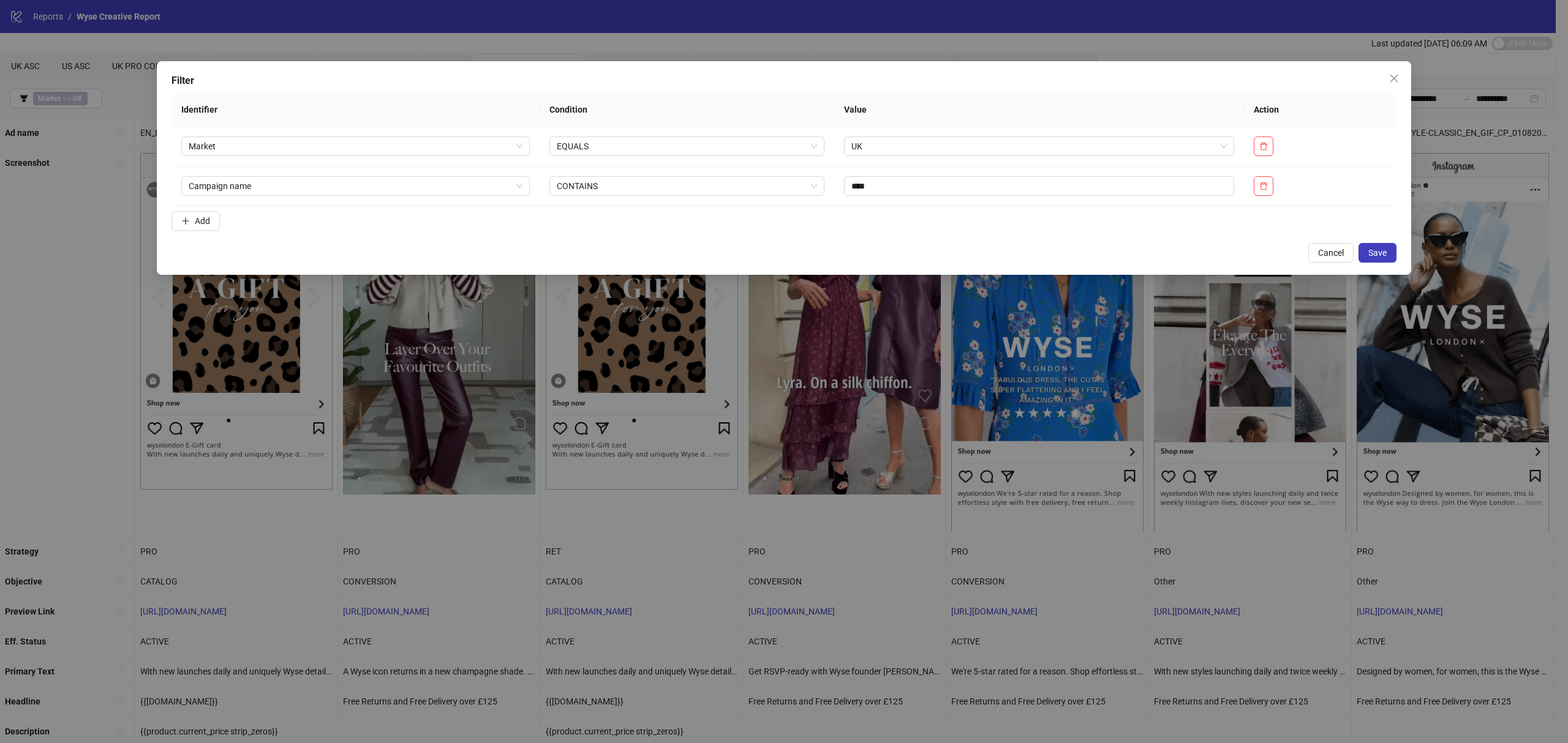
click at [1382, 255] on span "Save" at bounding box center [1377, 252] width 18 height 10
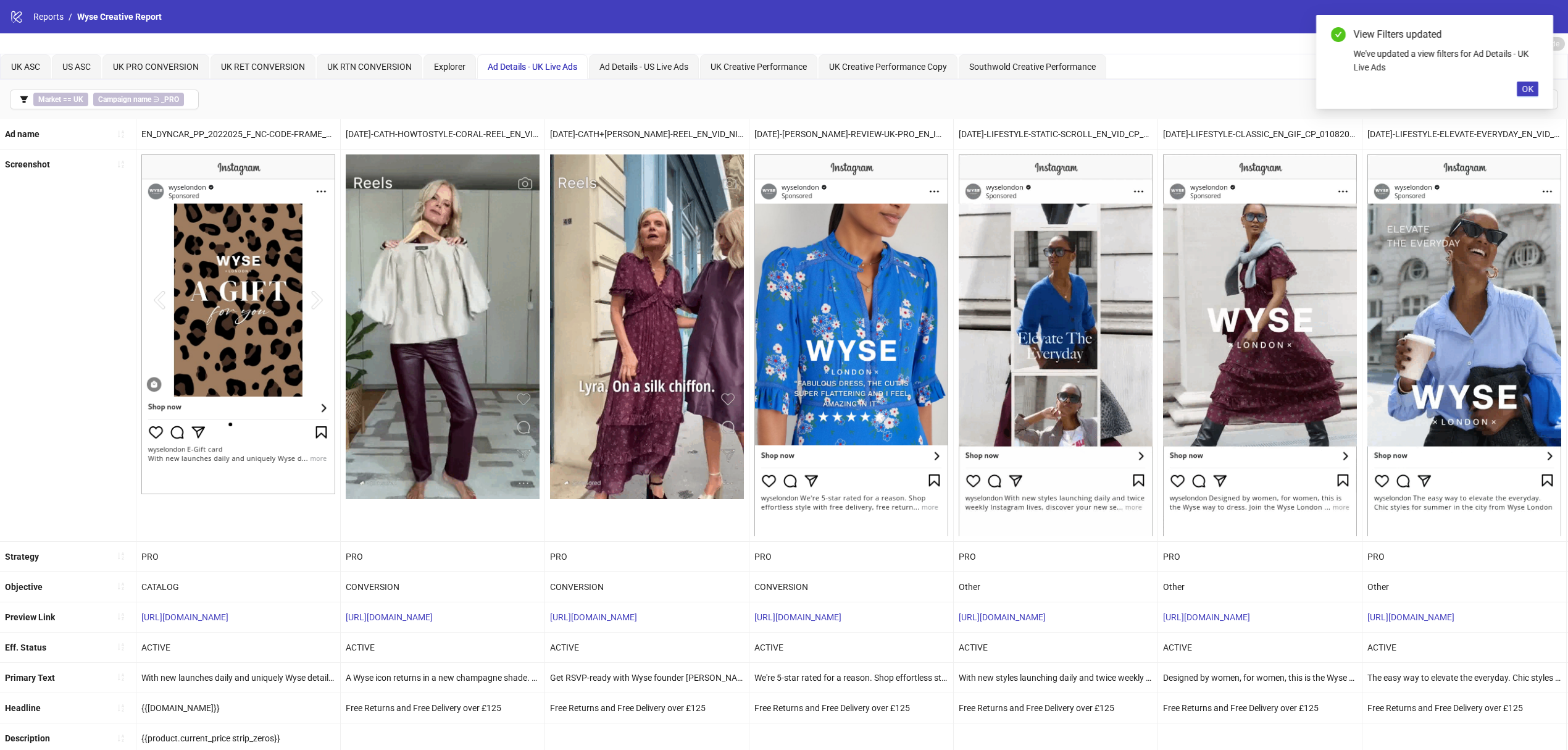
click at [89, 312] on div "Screenshot" at bounding box center [68, 345] width 136 height 391
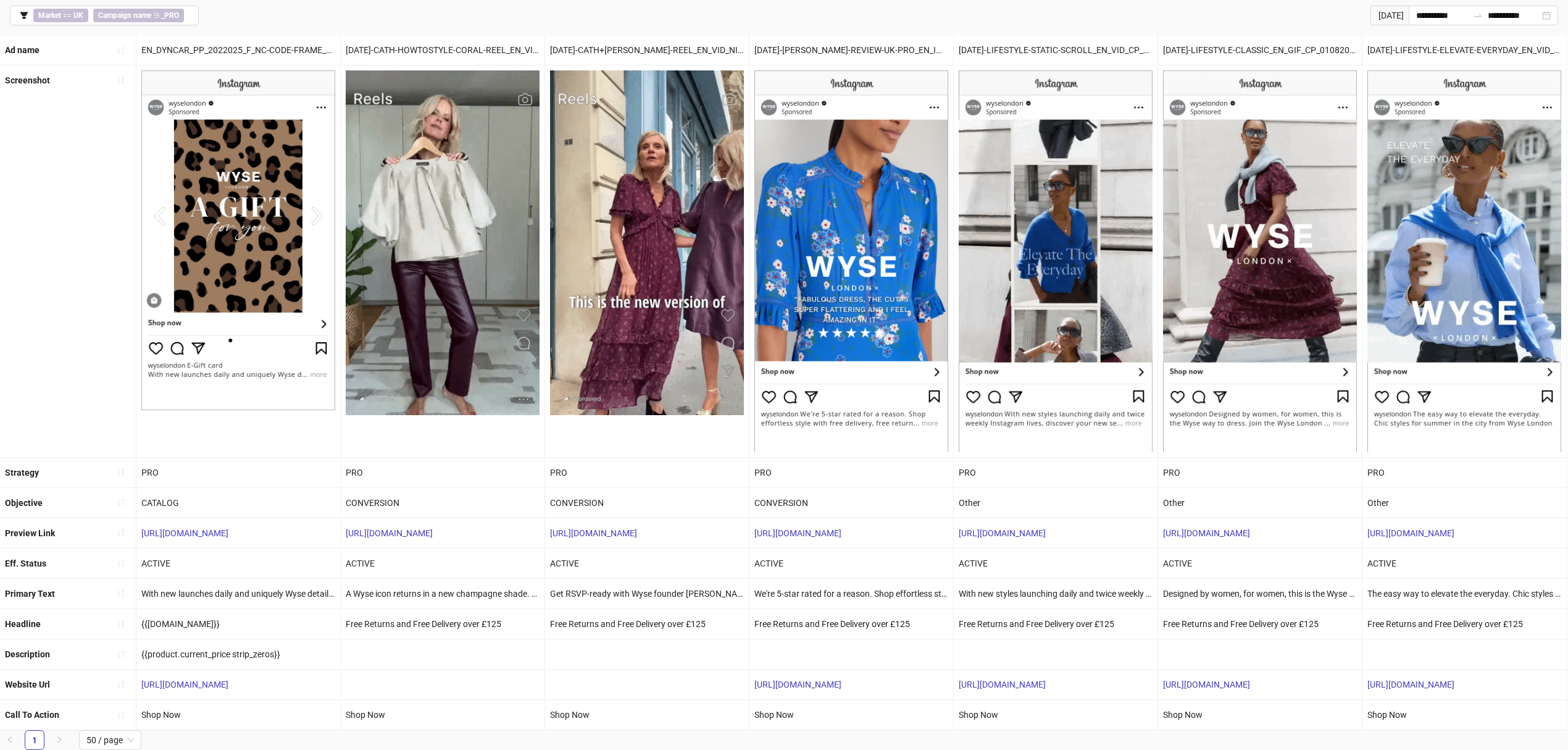
click at [79, 253] on div "Screenshot" at bounding box center [68, 261] width 136 height 391
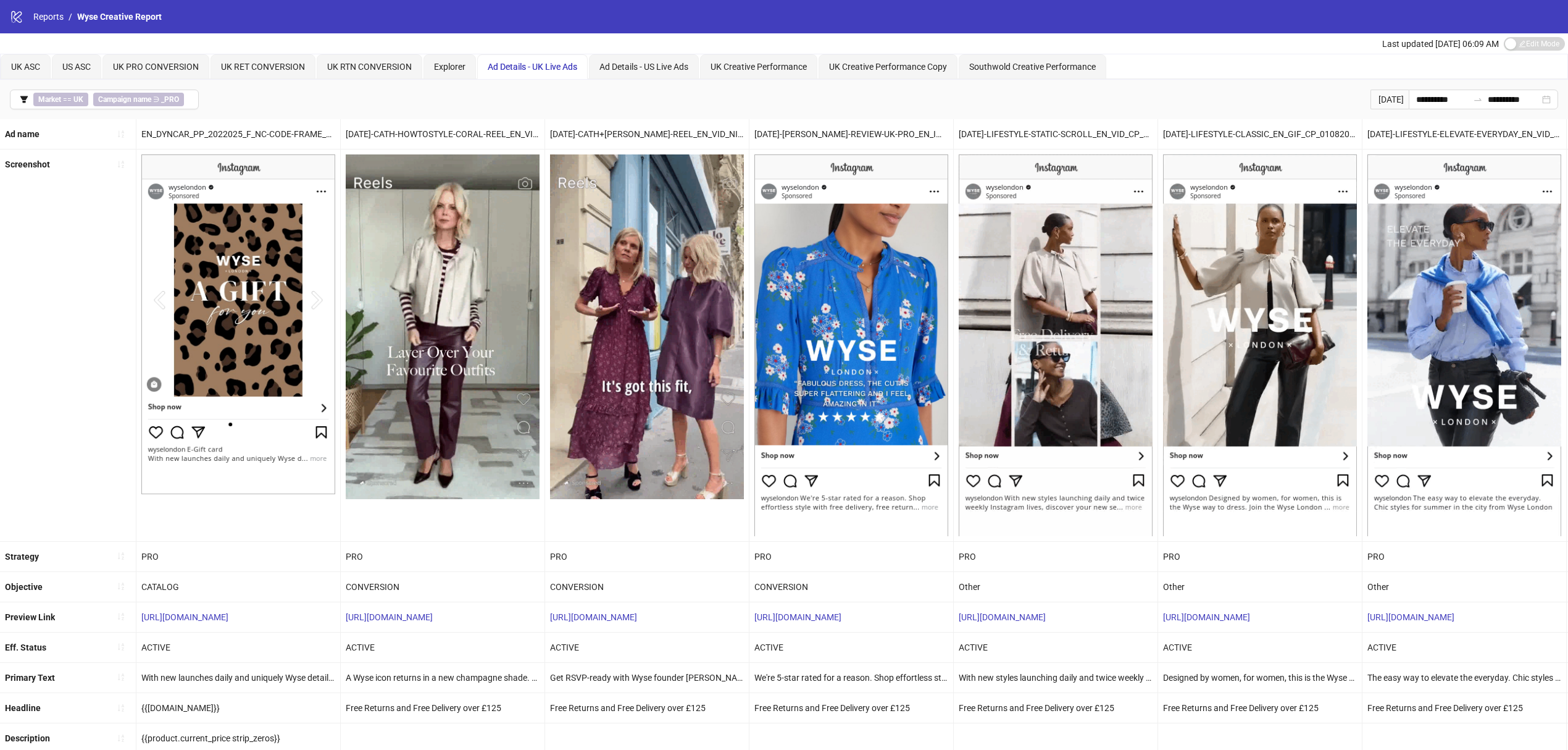
click at [715, 27] on div "logo/logo-mobile Reports / Wyse Creative Report" at bounding box center [784, 17] width 1568 height 33
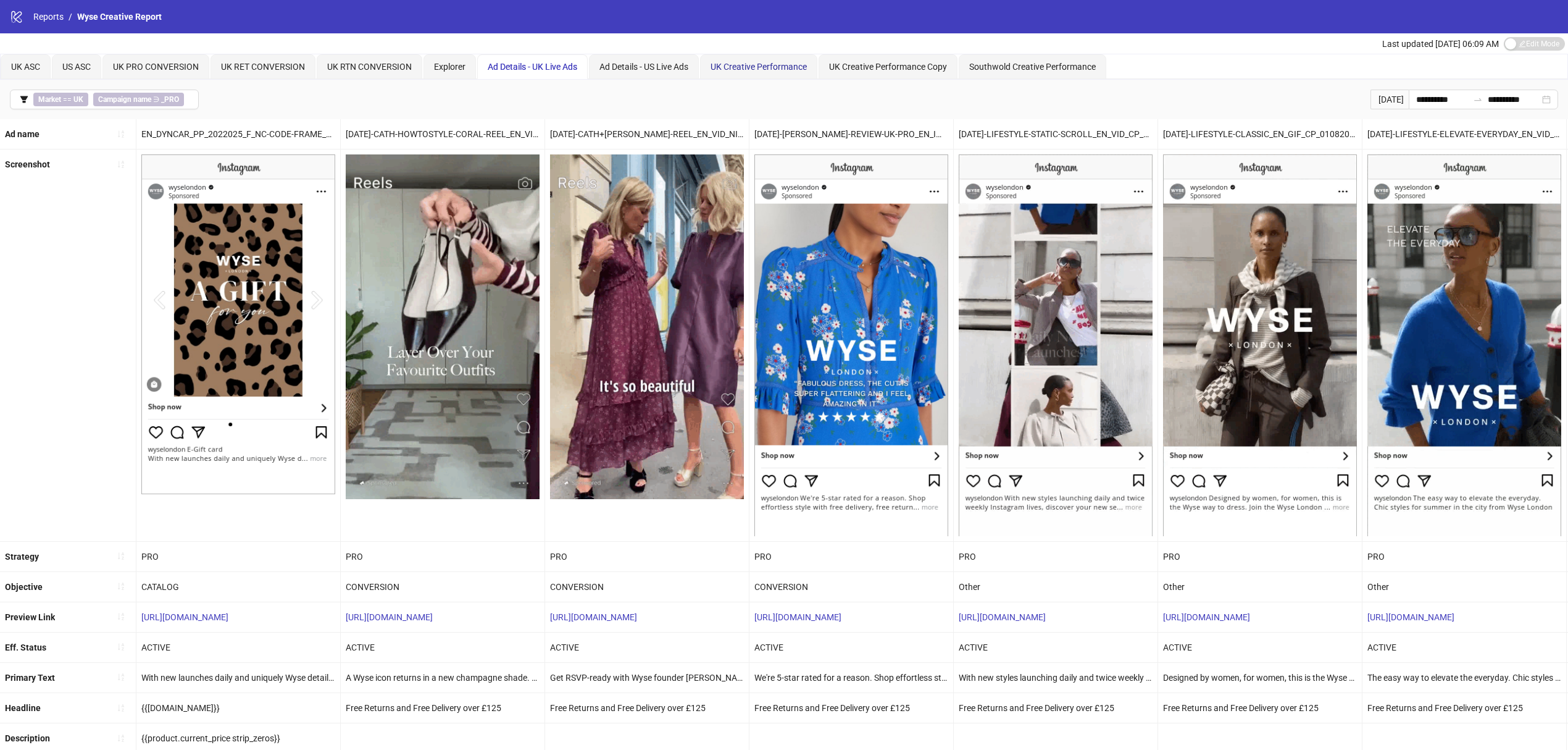
click at [746, 70] on span "UK Creative Performance" at bounding box center [759, 66] width 96 height 10
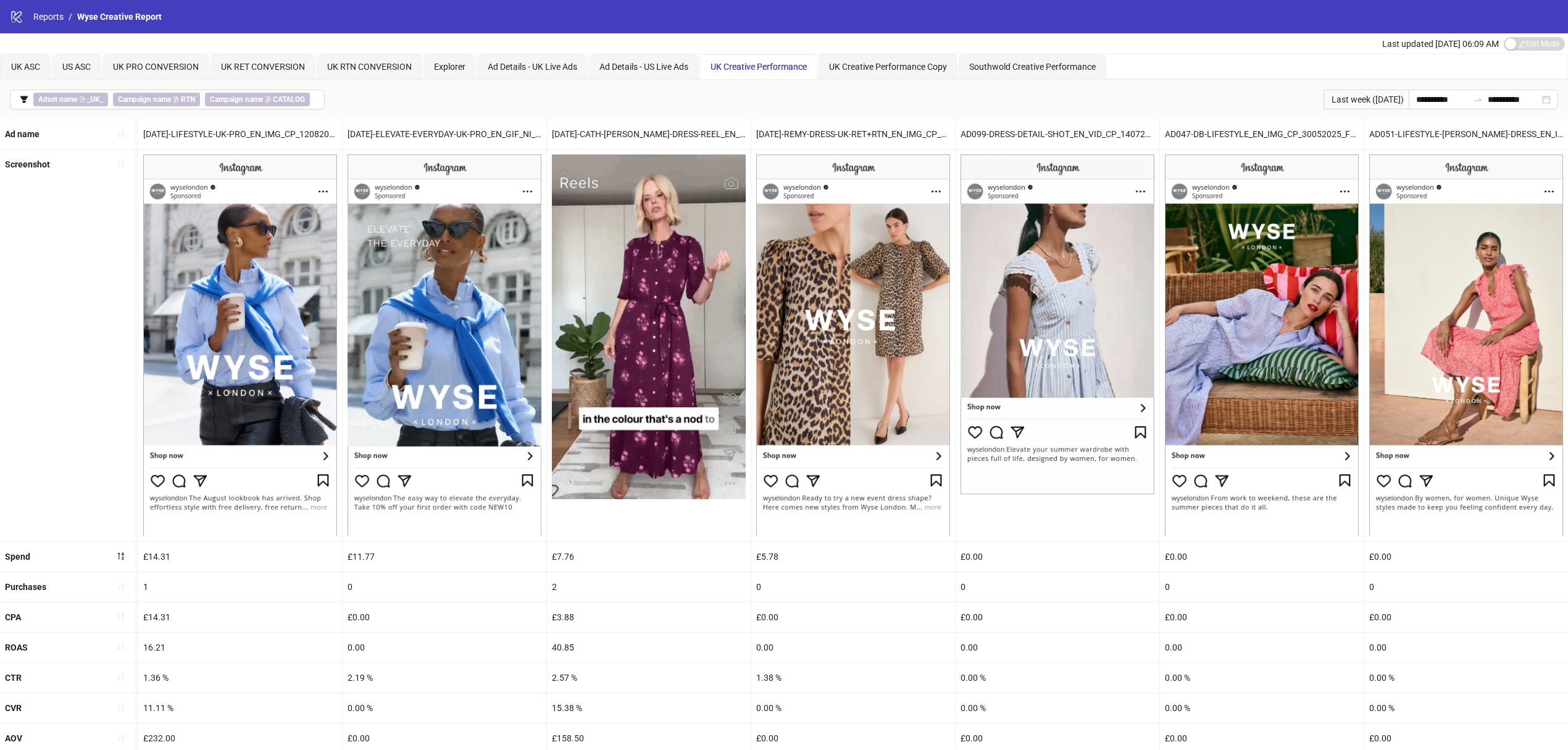
click at [981, 104] on div "**********" at bounding box center [784, 99] width 1568 height 39
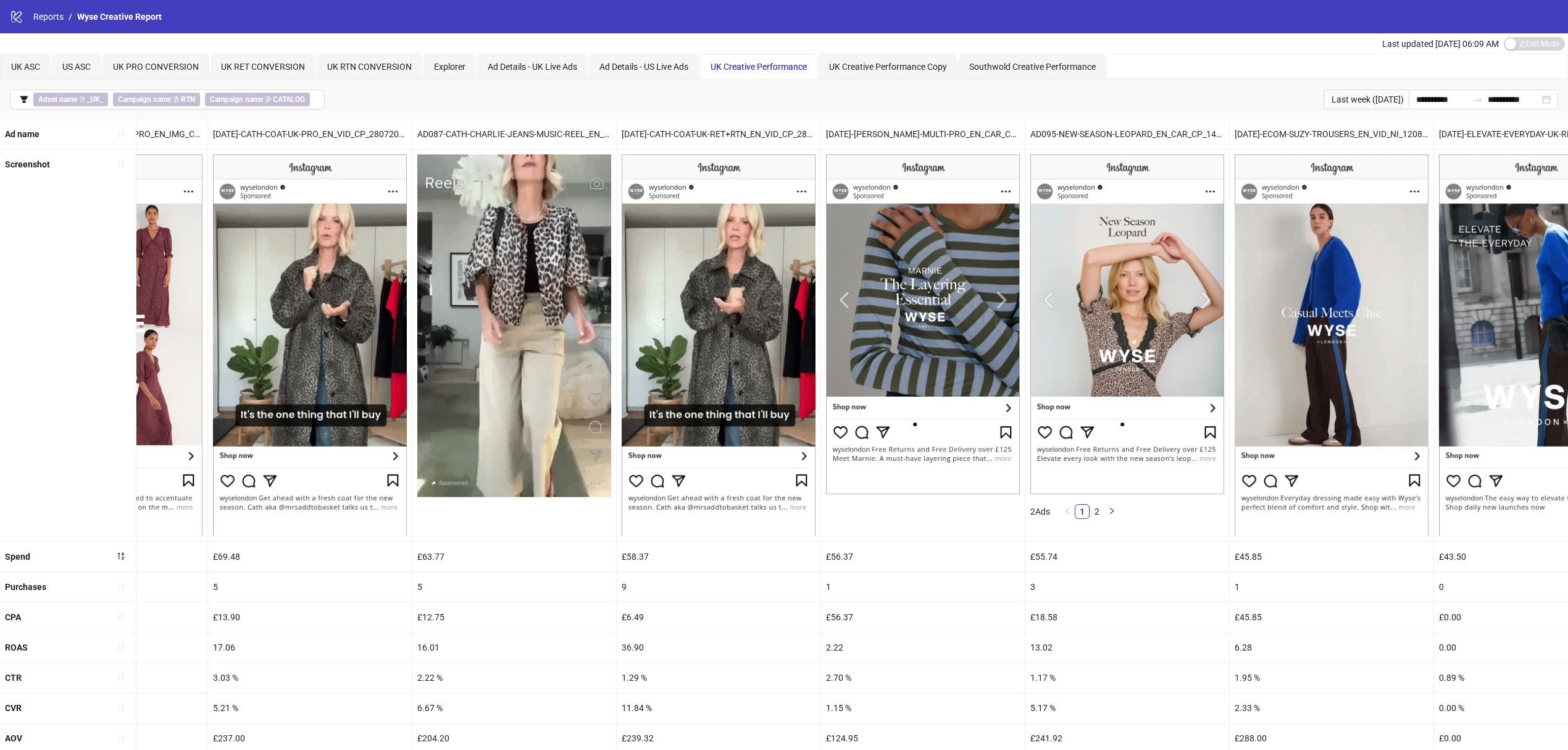
click at [20, 99] on icon "filter" at bounding box center [23, 99] width 8 height 8
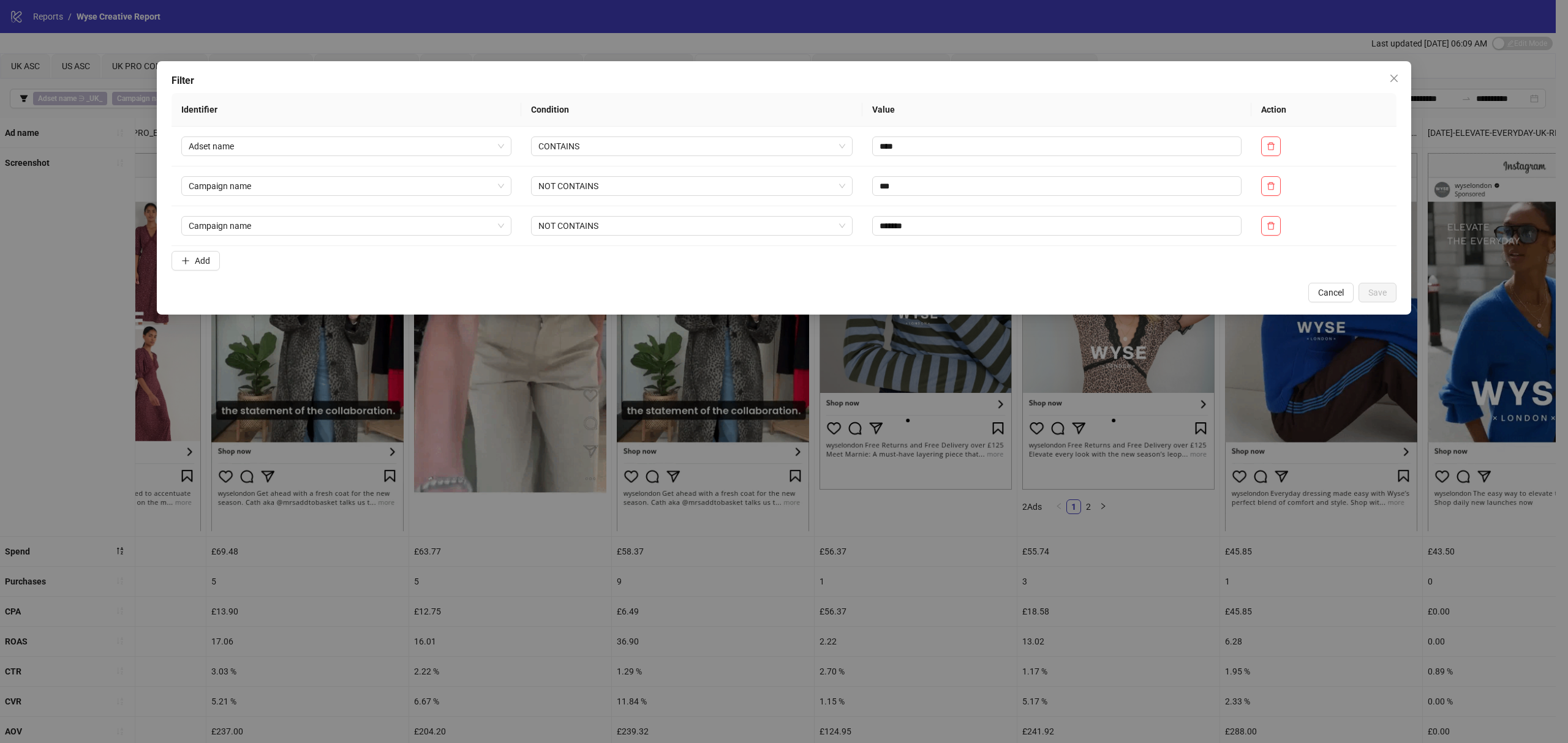
click at [213, 263] on button "Add" at bounding box center [195, 261] width 48 height 20
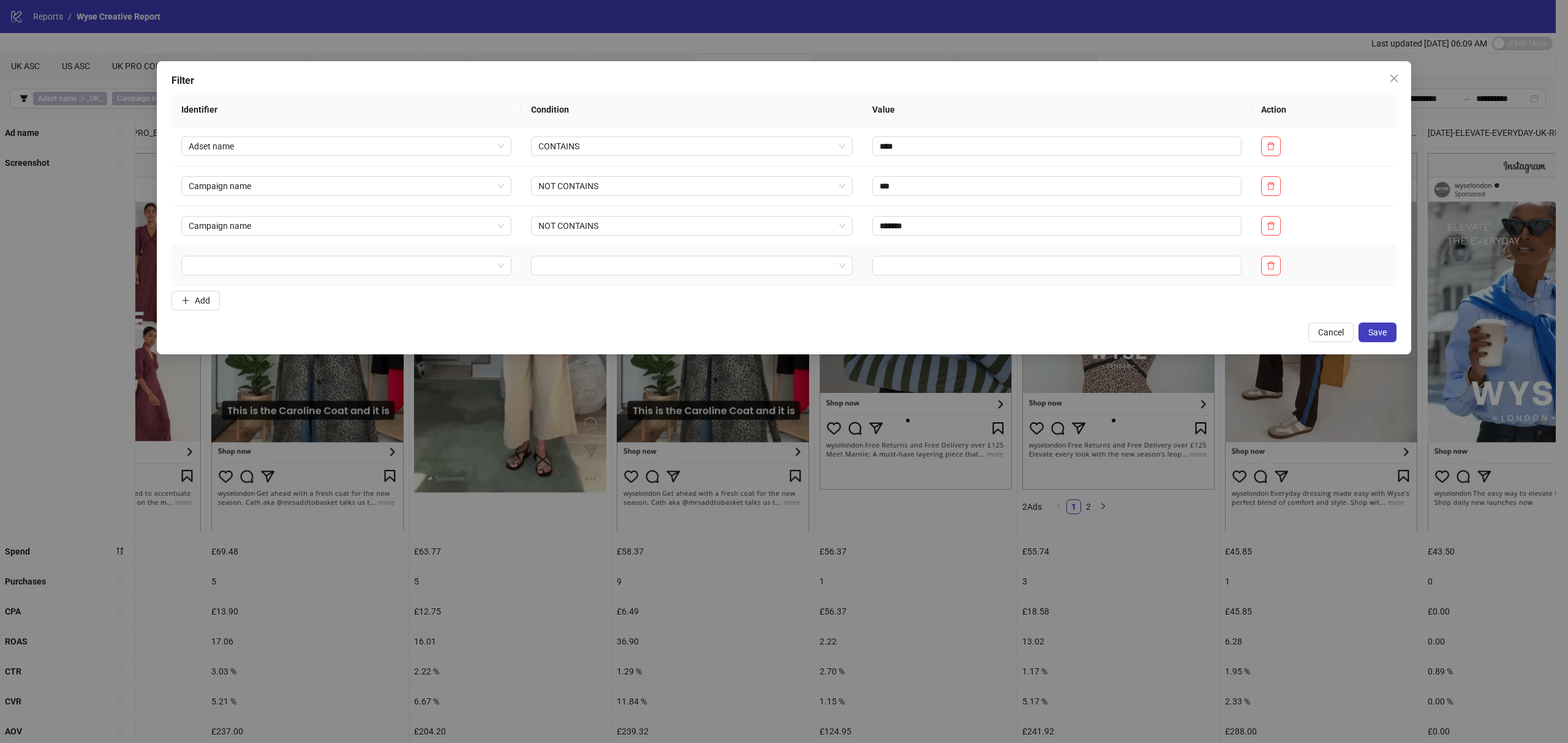
click at [270, 257] on td at bounding box center [346, 265] width 350 height 40
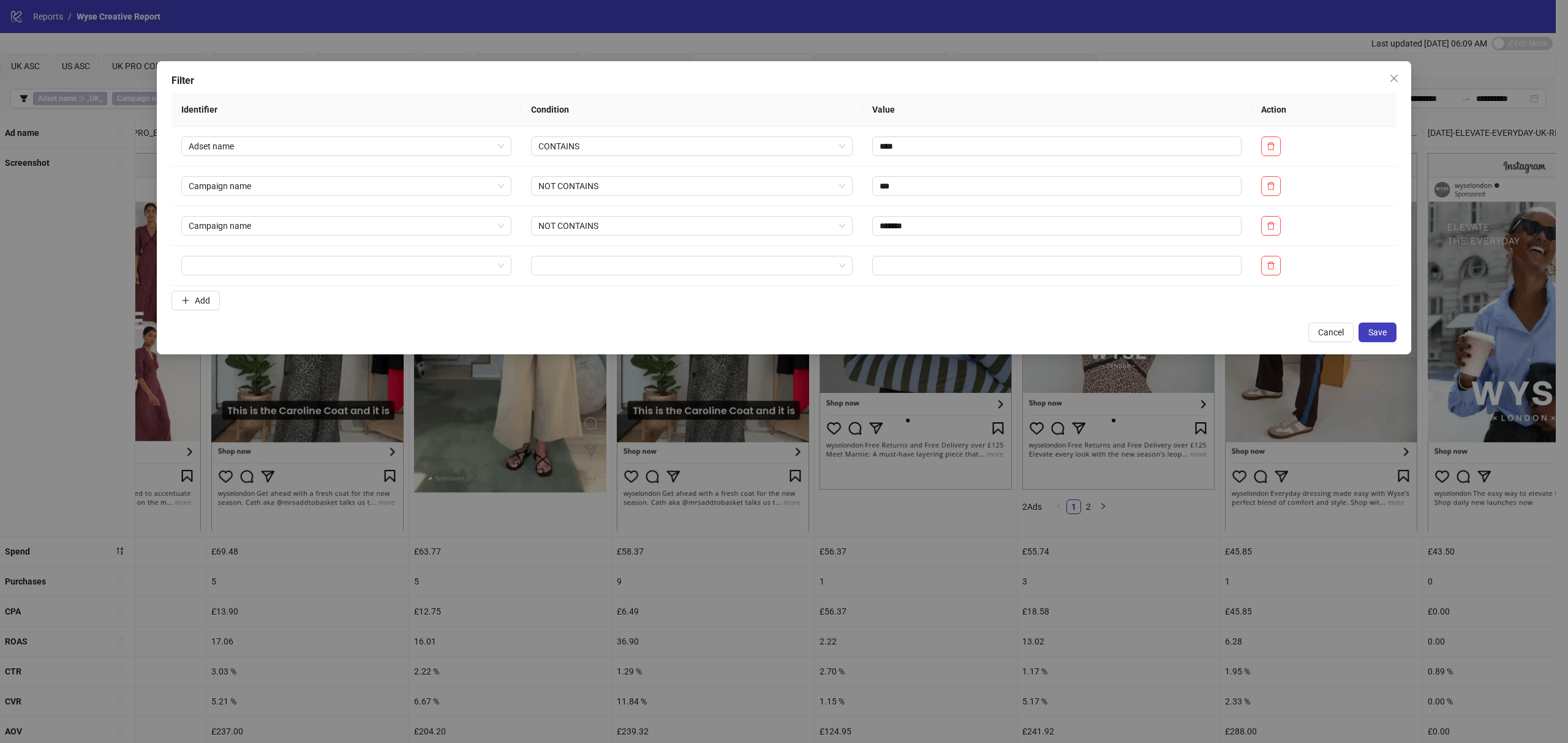
click at [299, 305] on form "Identifier Condition Value Action Adset name CONTAINS **** Campaign name NOT CO…" at bounding box center [783, 204] width 1224 height 222
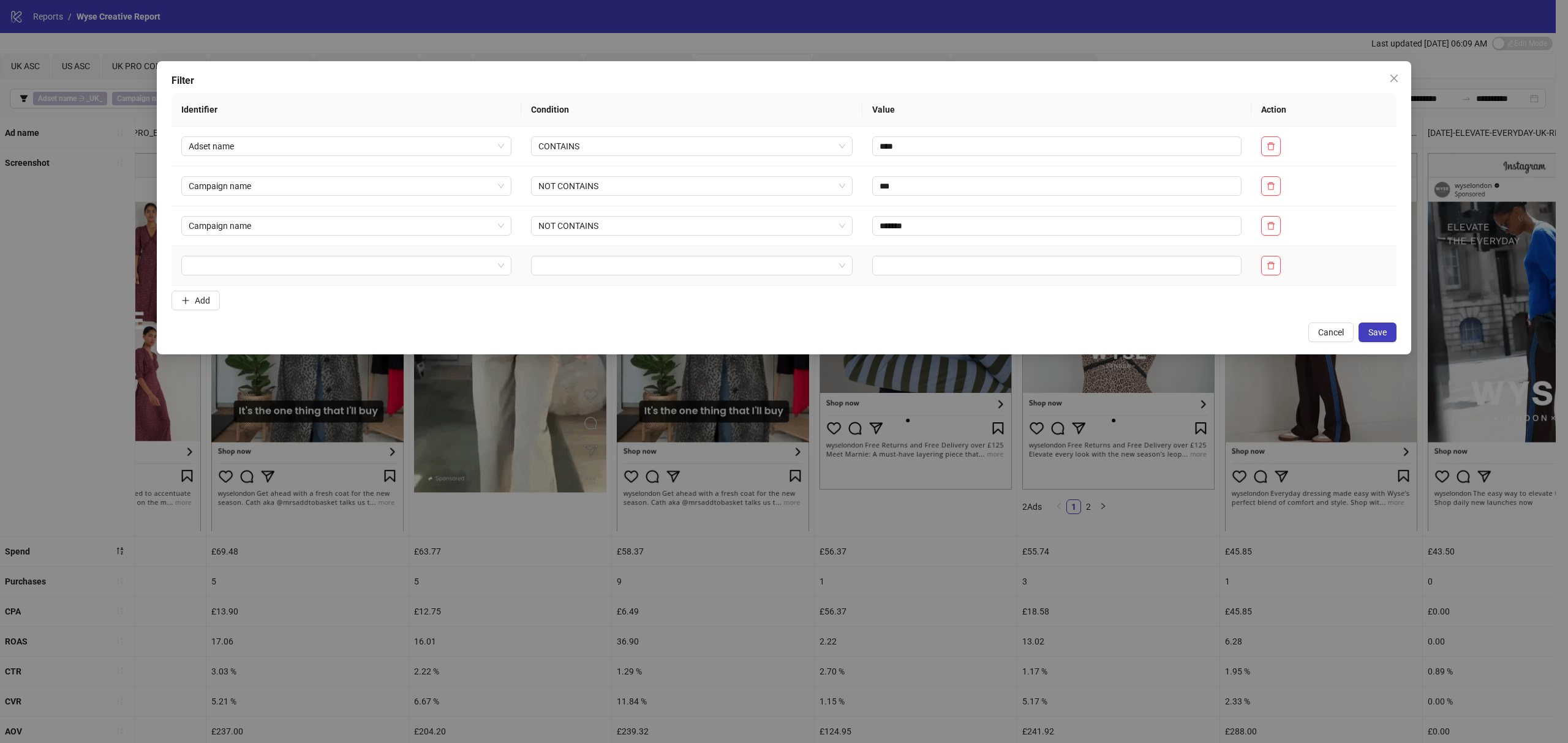
click at [290, 268] on input "search" at bounding box center [341, 265] width 304 height 18
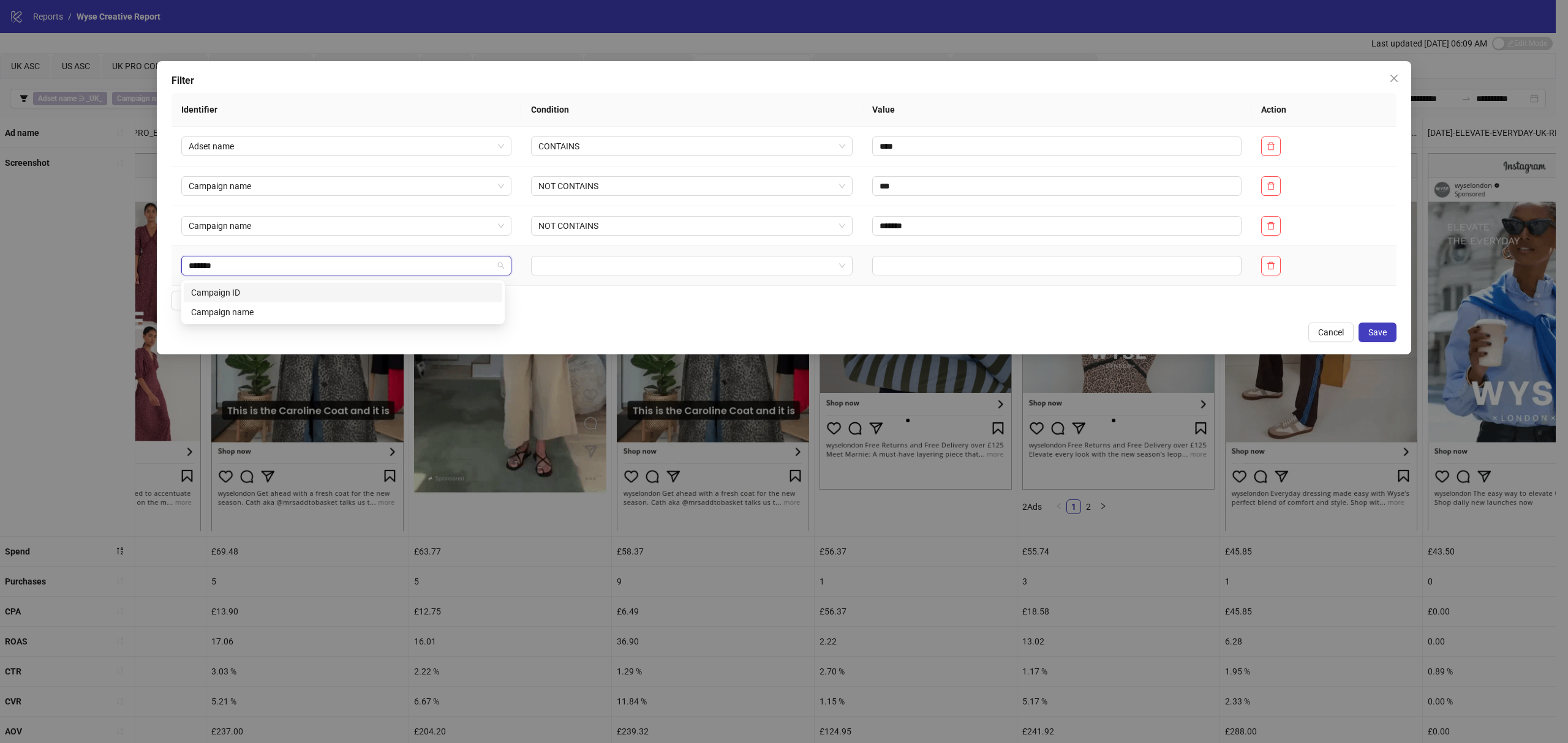
type input "********"
click at [290, 309] on div "Campaign name" at bounding box center [343, 313] width 304 height 14
click at [603, 275] on input "search" at bounding box center [686, 265] width 296 height 18
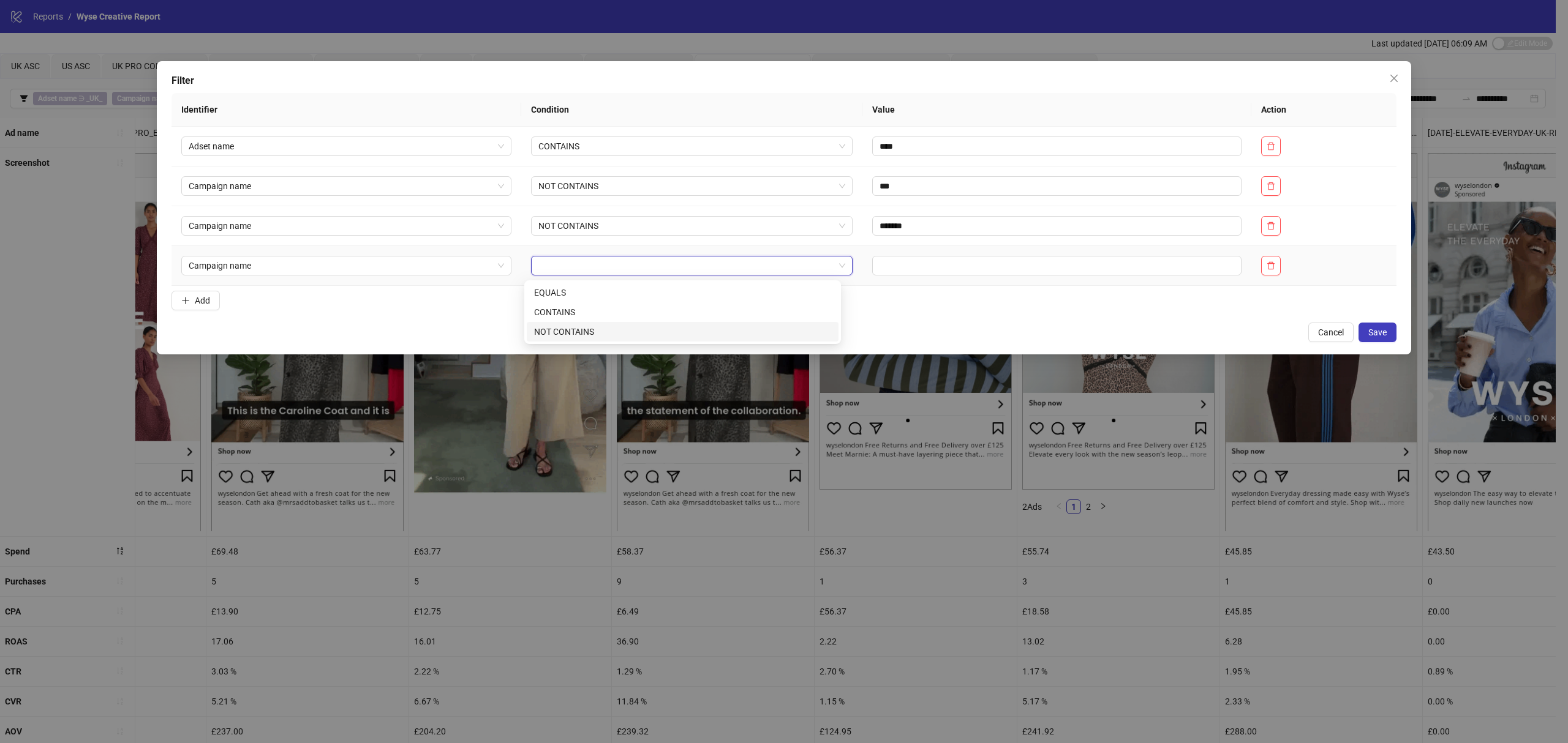
click at [601, 333] on div "NOT CONTAINS" at bounding box center [682, 332] width 297 height 14
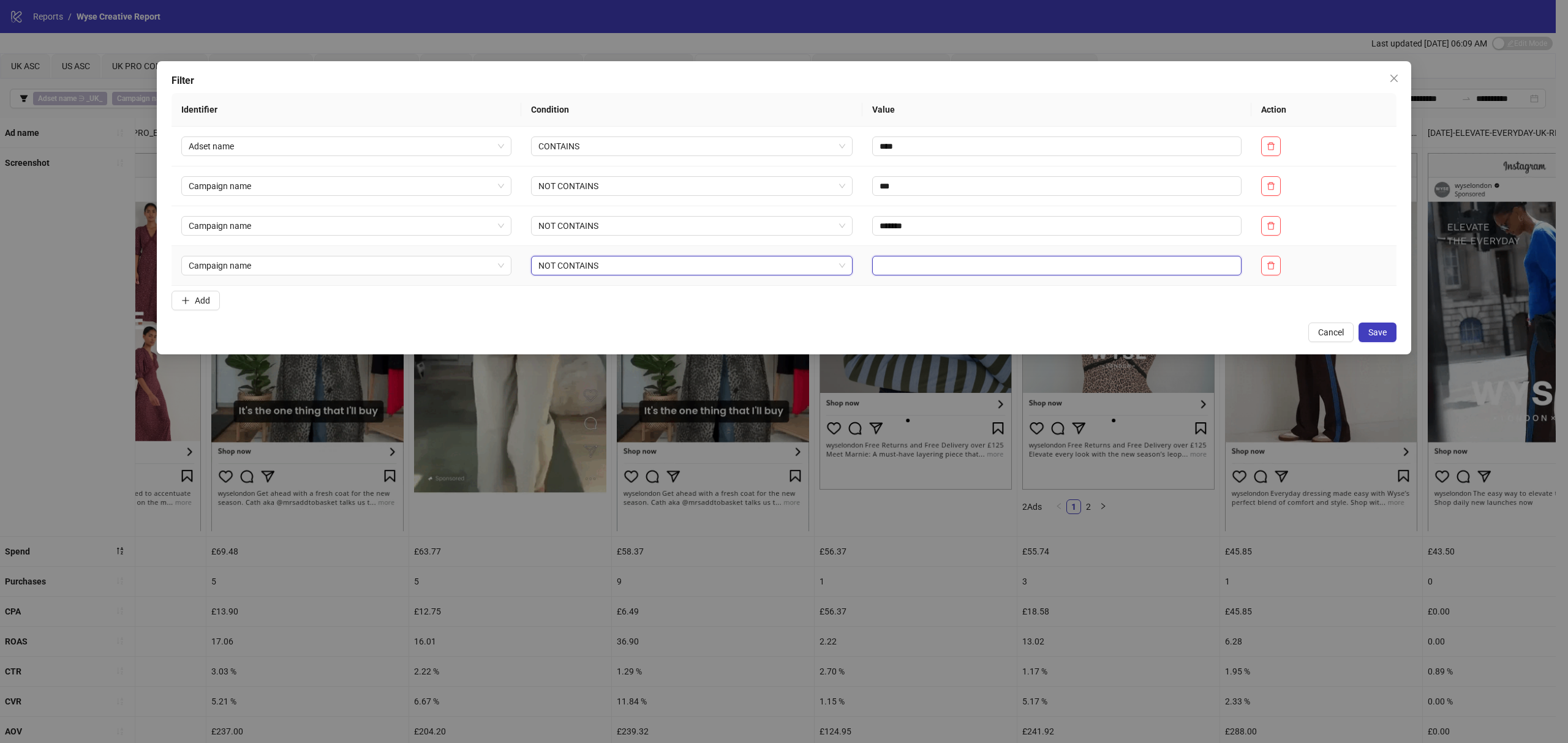
click at [890, 275] on input "text" at bounding box center [1056, 266] width 369 height 20
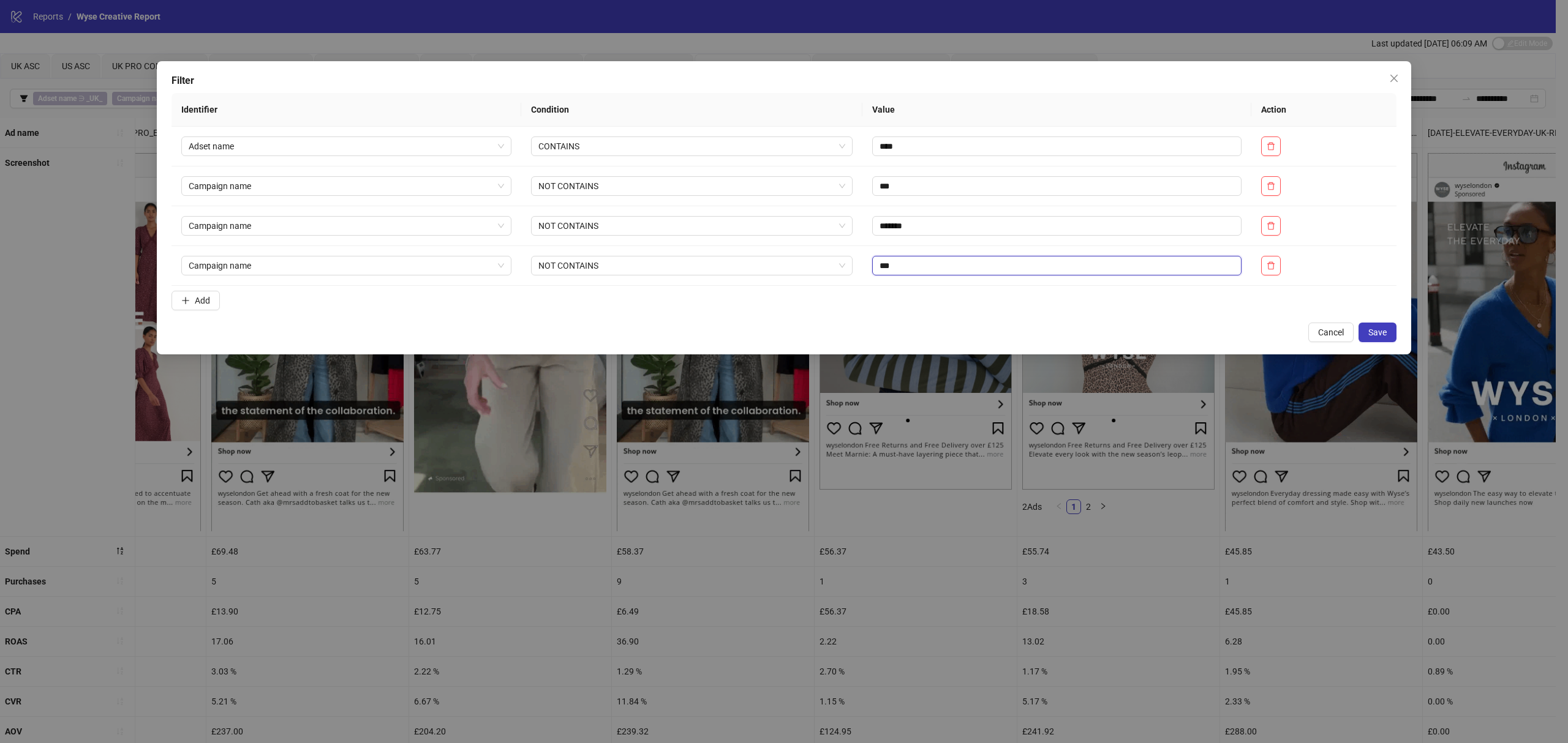
type input "***"
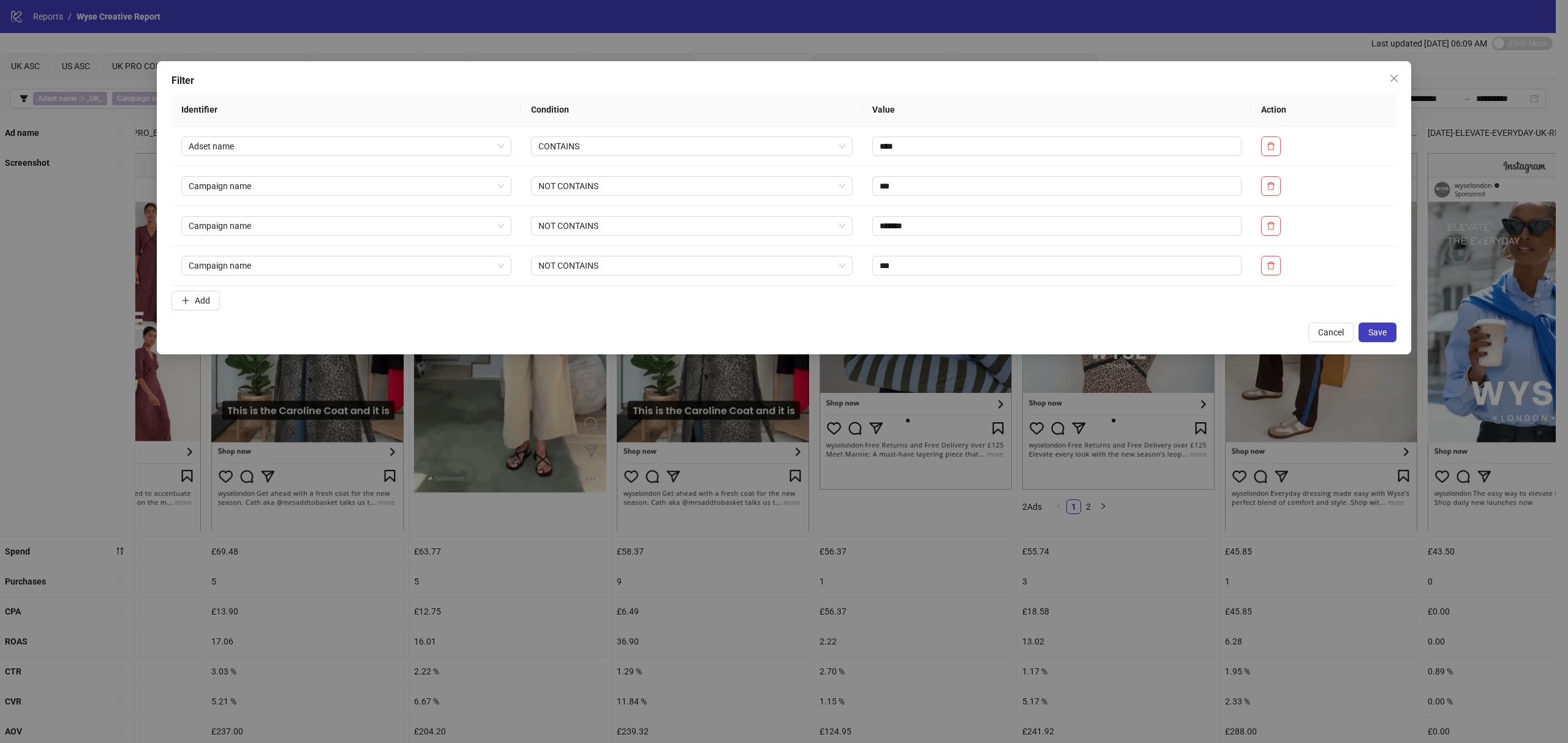
click at [1387, 328] on button "Save" at bounding box center [1377, 332] width 38 height 20
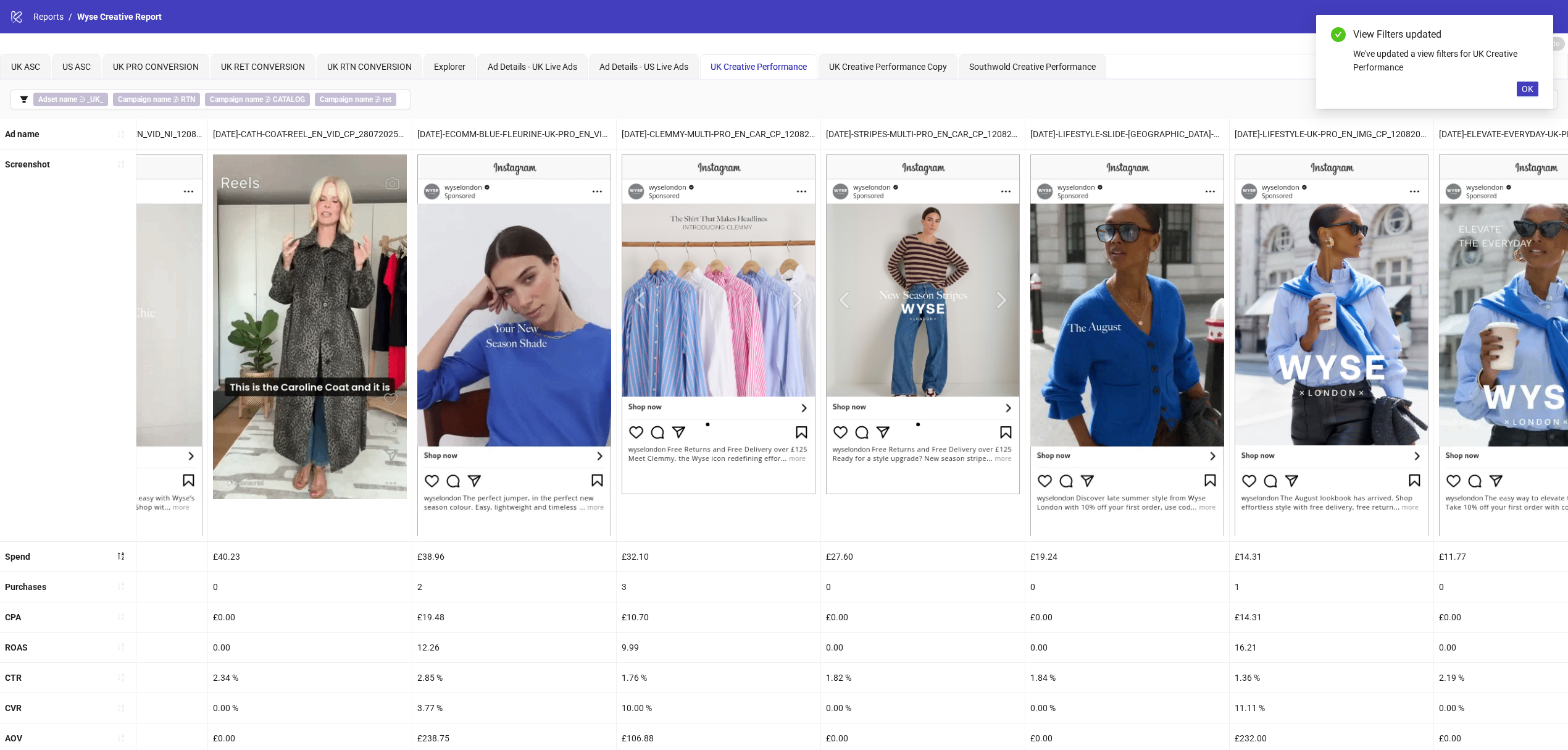
click at [32, 366] on div "Screenshot" at bounding box center [68, 345] width 136 height 391
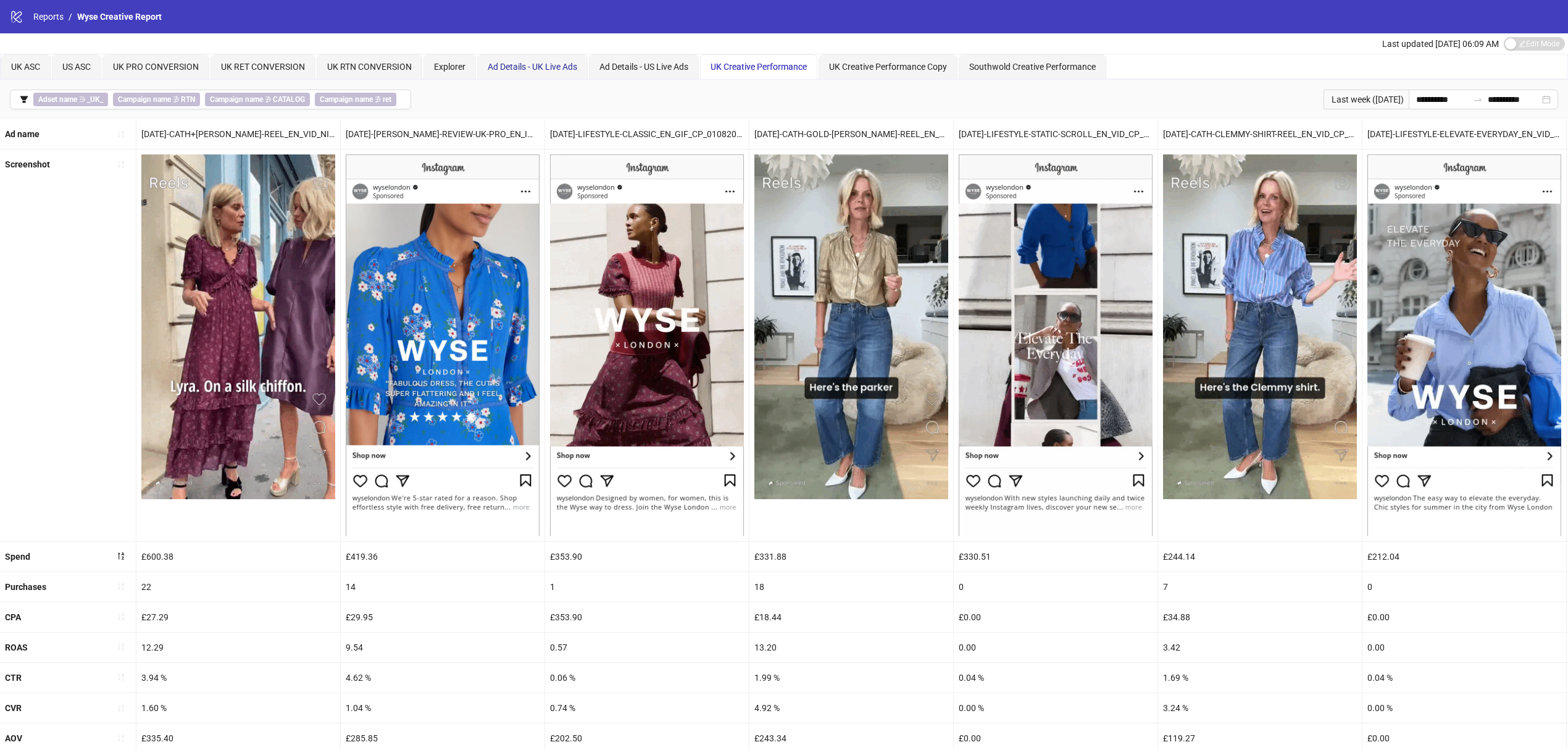
click at [506, 71] on div "Ad Details - UK Live Ads" at bounding box center [533, 67] width 89 height 14
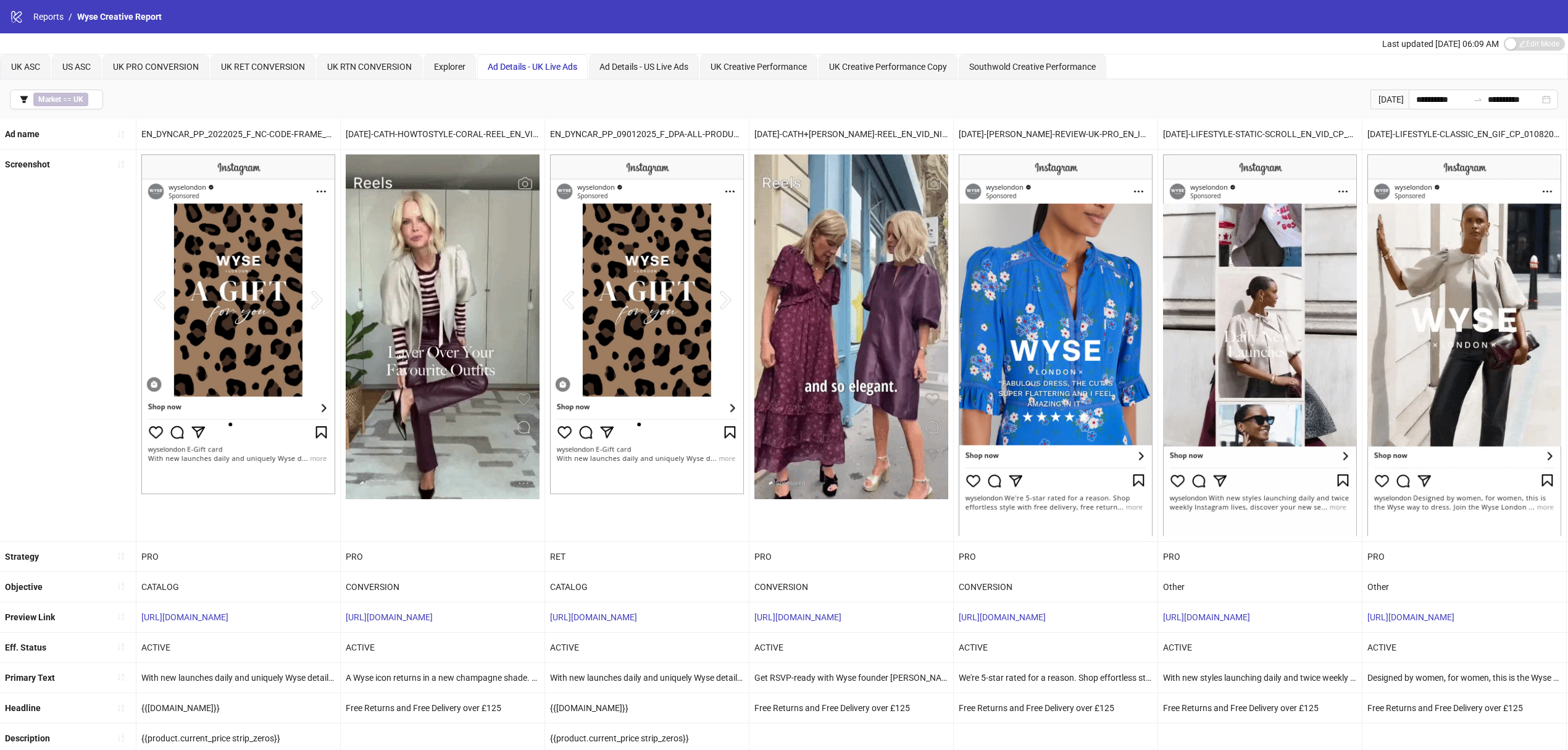
click at [27, 102] on icon "filter" at bounding box center [23, 99] width 8 height 8
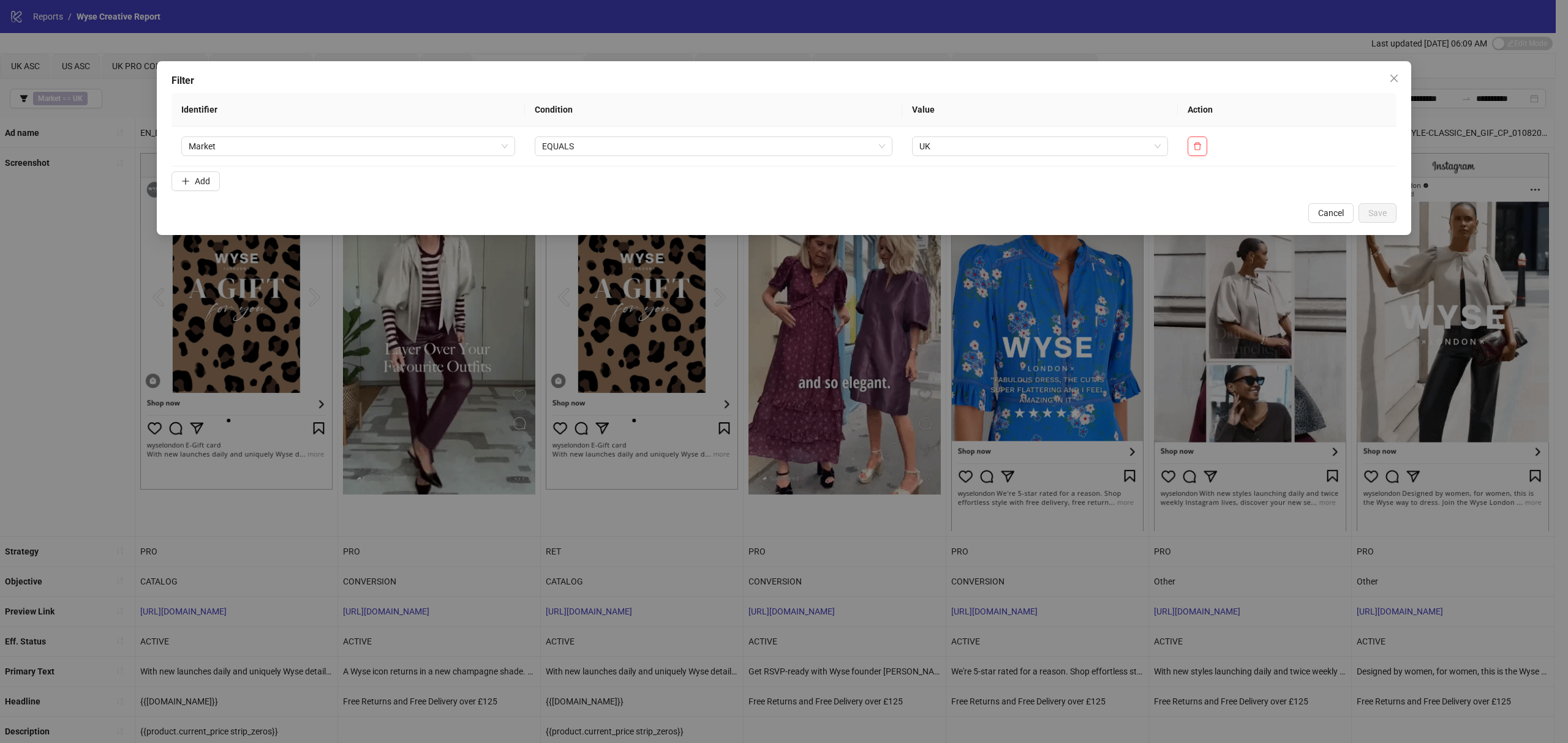
click at [204, 177] on span "Add" at bounding box center [202, 181] width 15 height 10
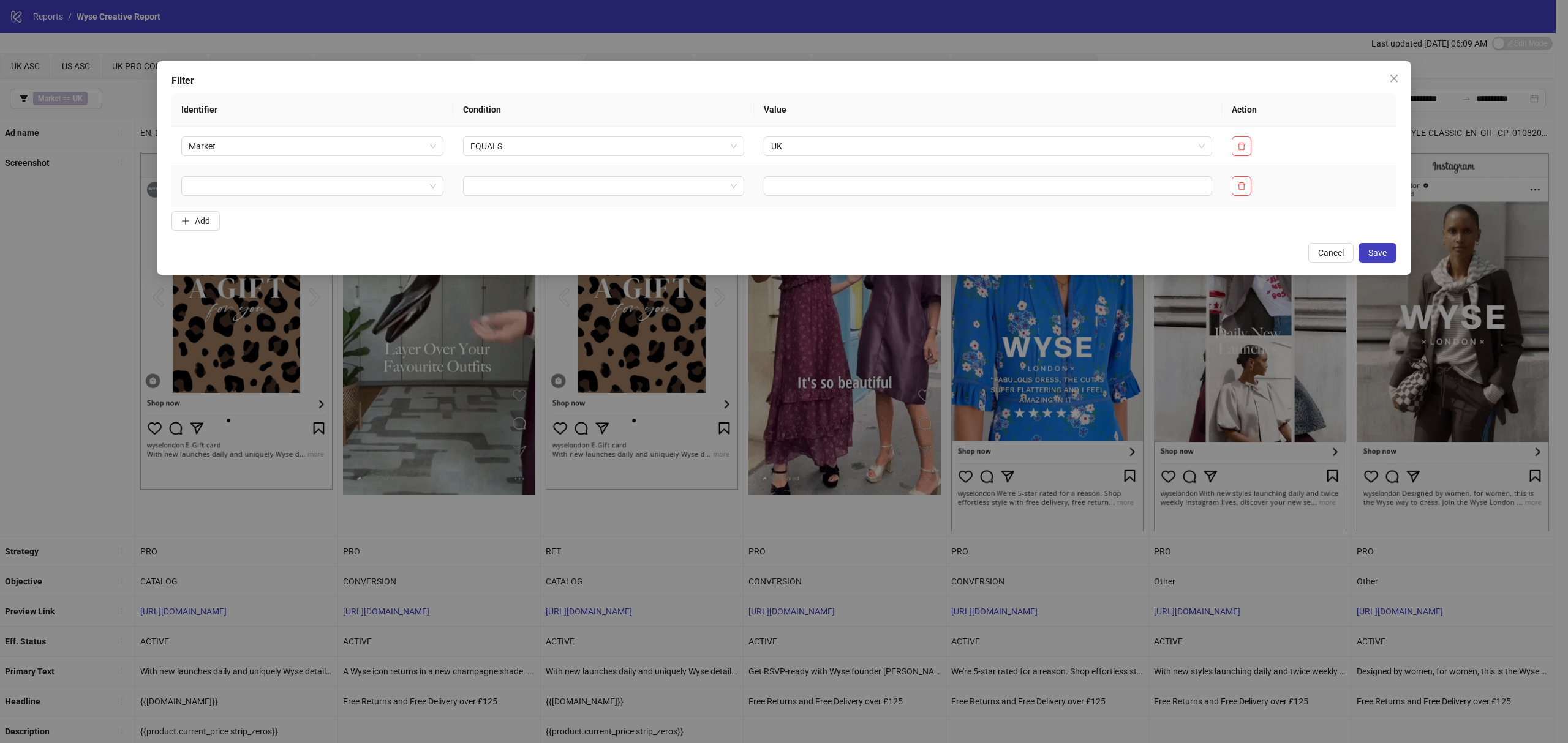
click at [236, 186] on input "search" at bounding box center [307, 186] width 236 height 18
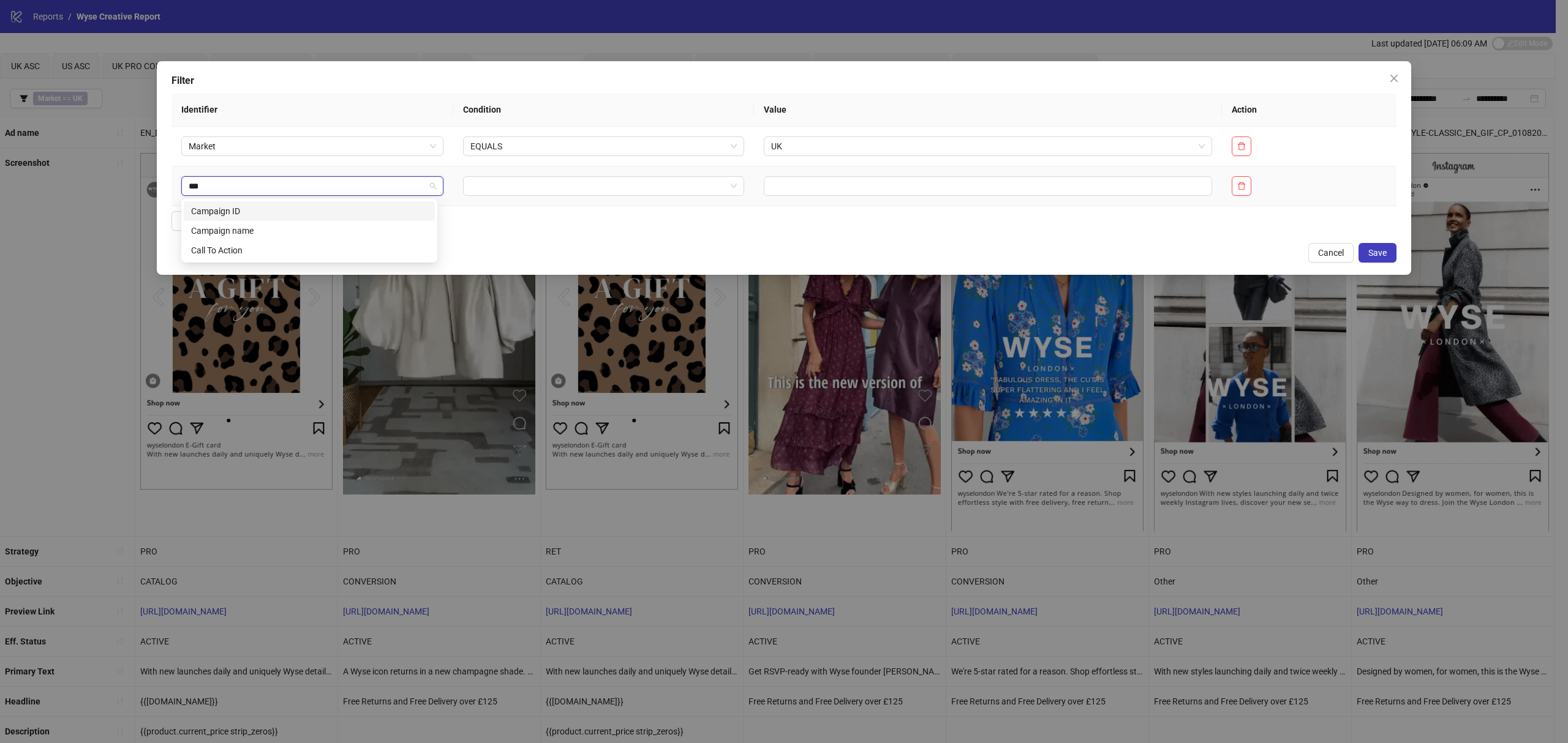
type input "****"
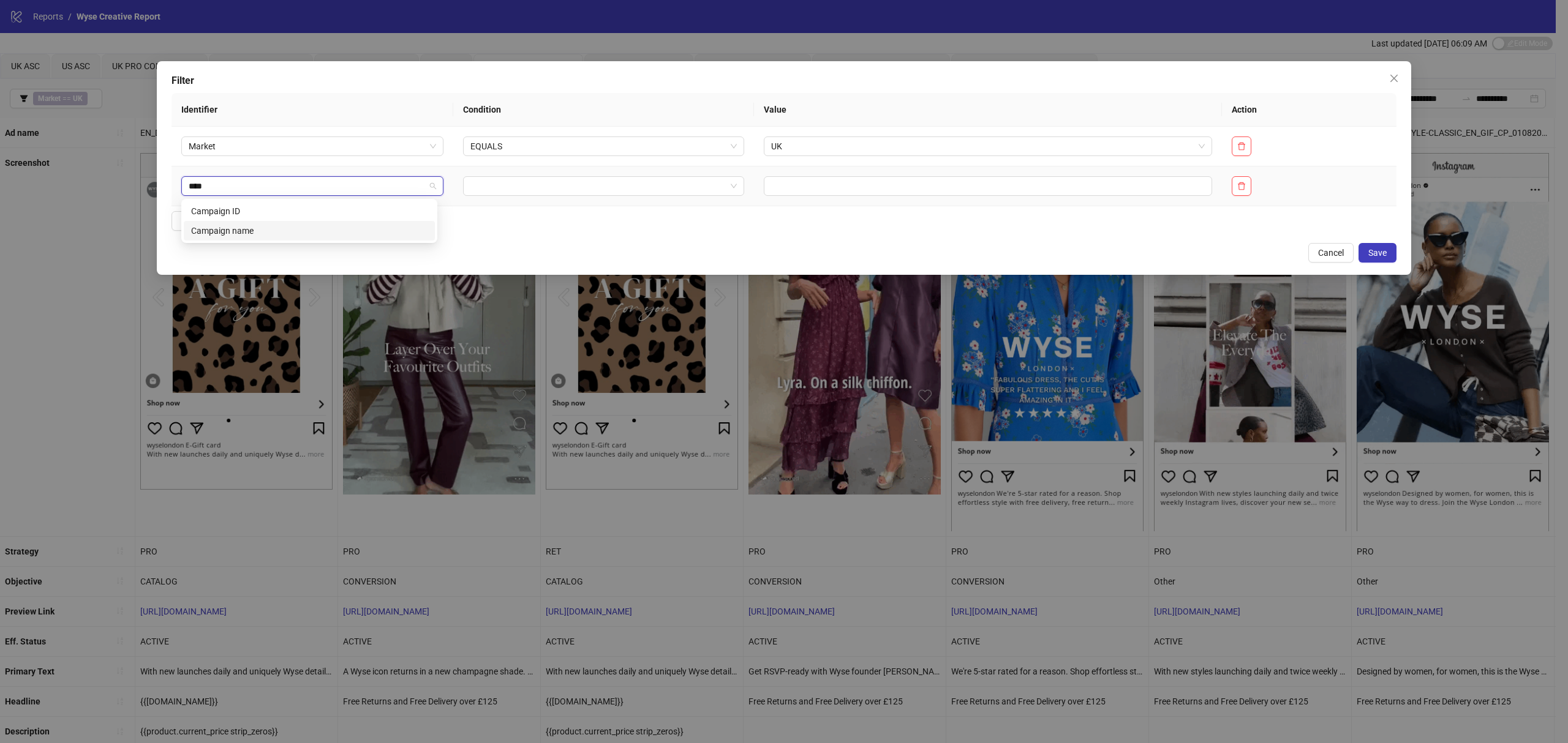
click at [246, 231] on div "Campaign name" at bounding box center [309, 231] width 236 height 14
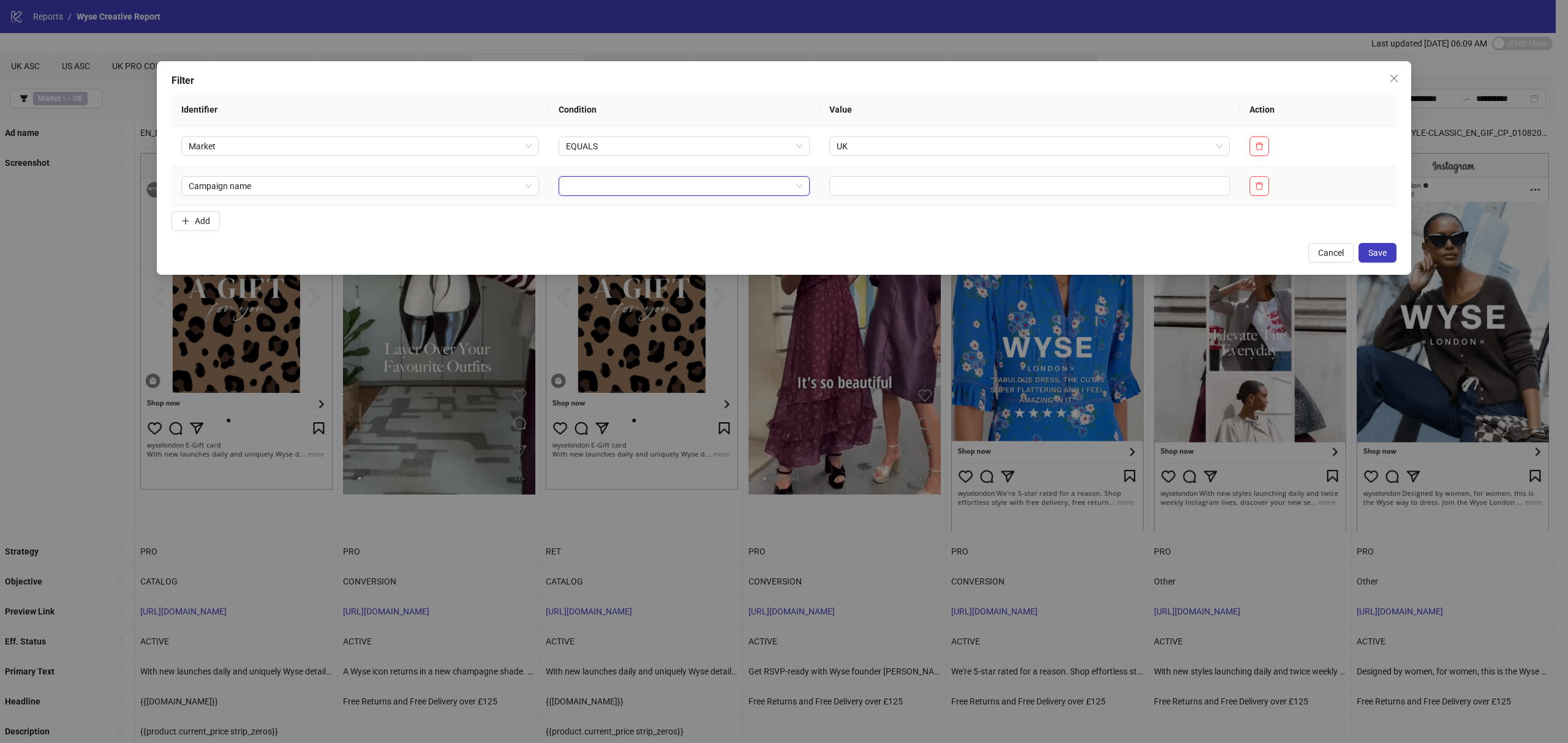
click at [566, 189] on input "search" at bounding box center [678, 186] width 225 height 18
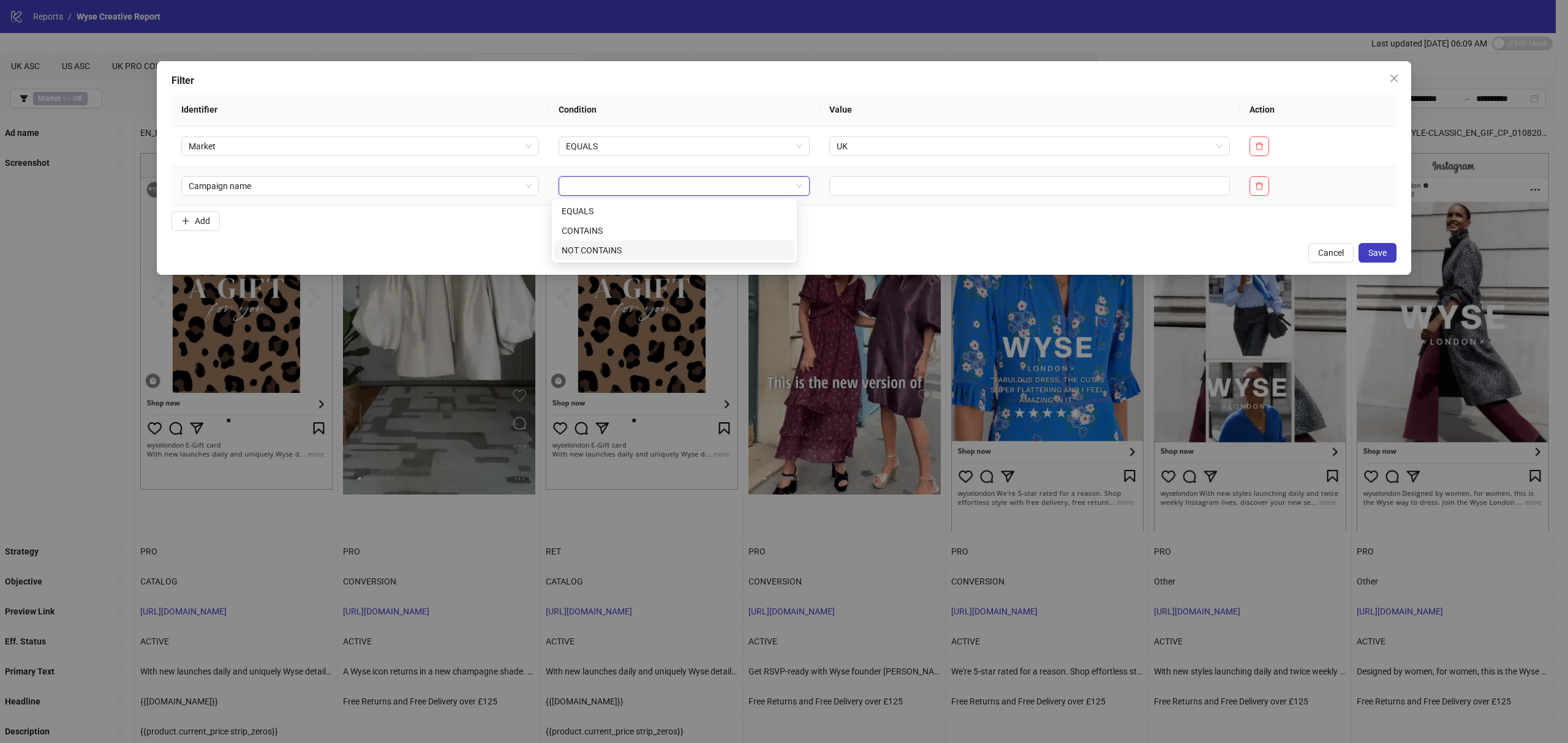
click at [594, 231] on div "CONTAINS" at bounding box center [674, 231] width 226 height 14
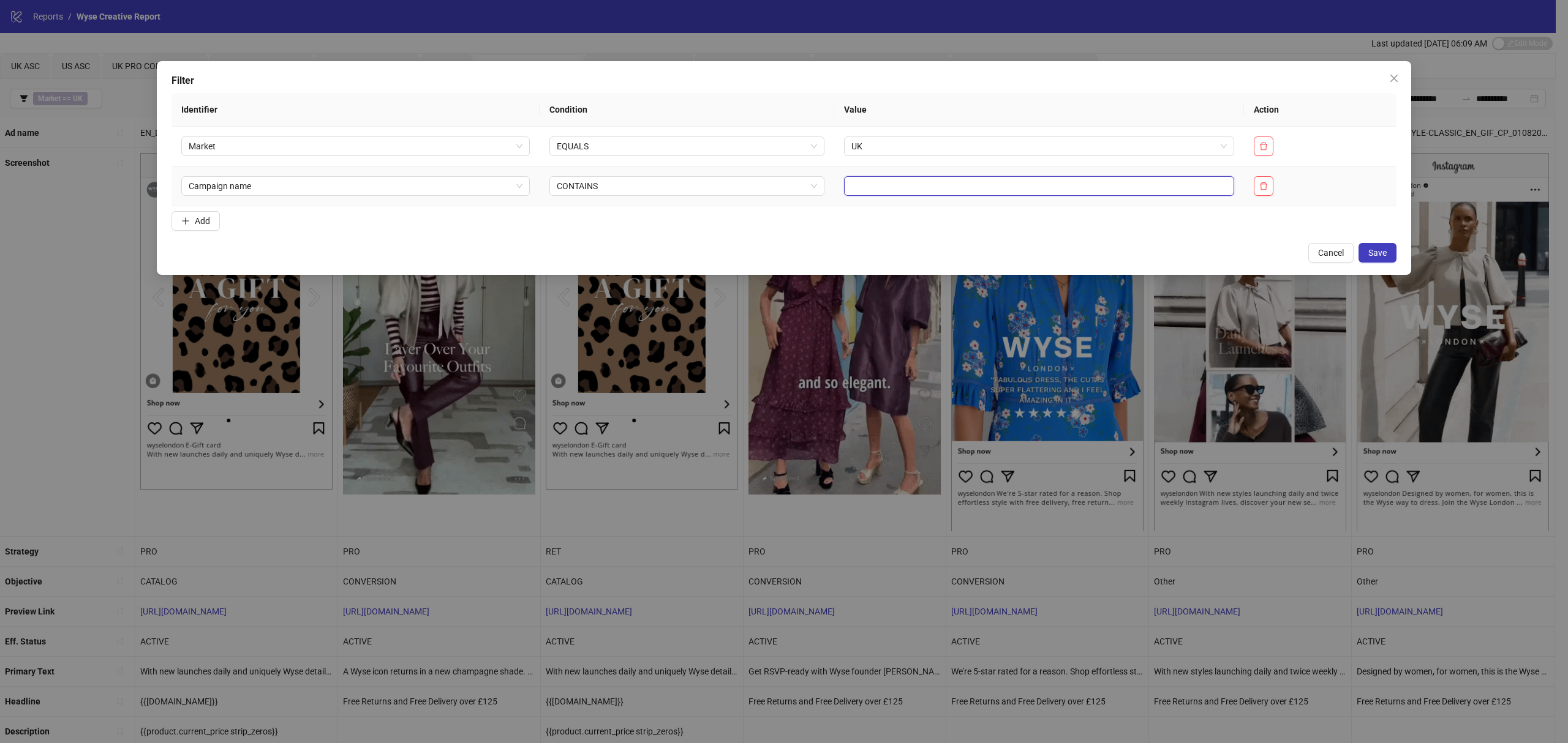
click at [867, 192] on input "text" at bounding box center [1039, 186] width 390 height 20
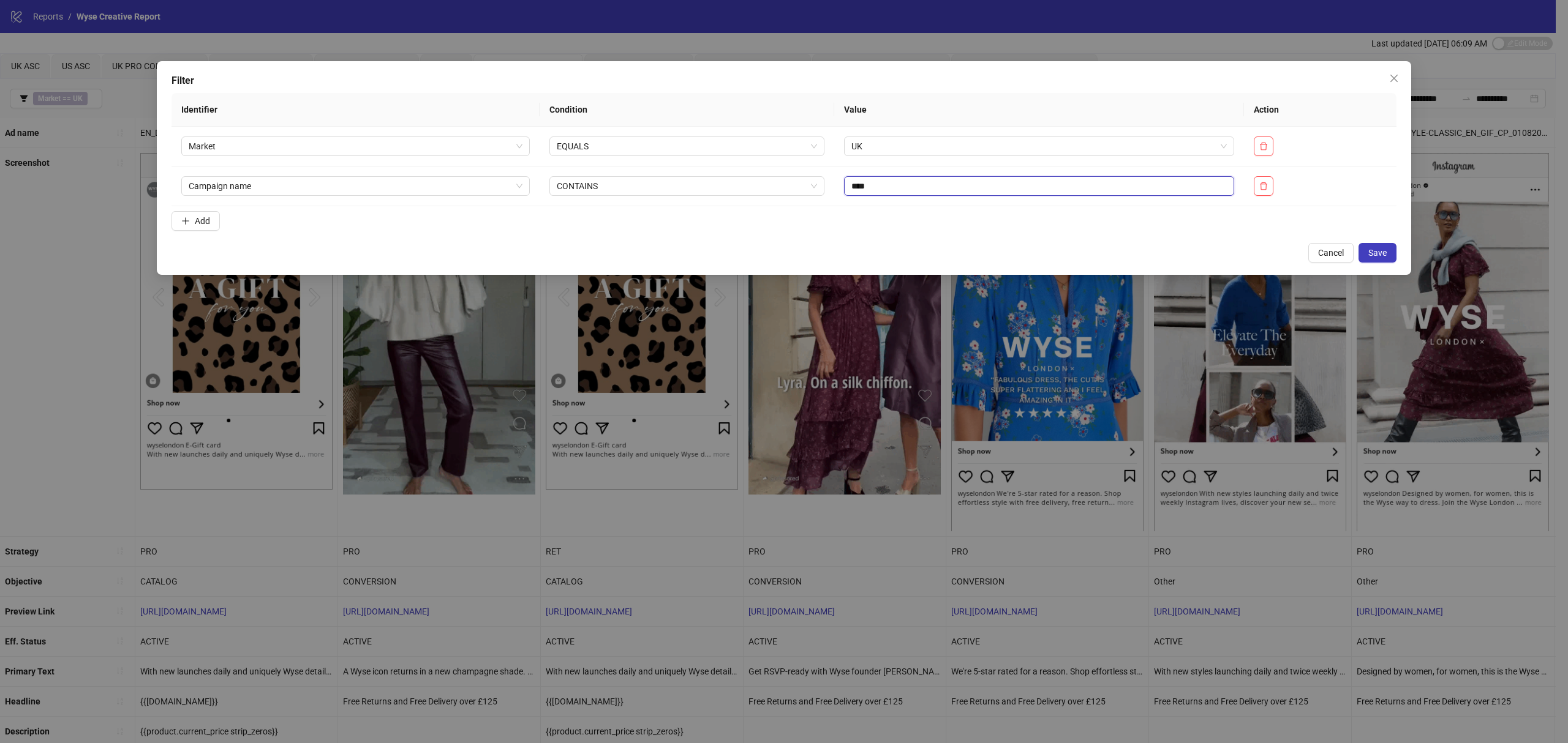
type input "****"
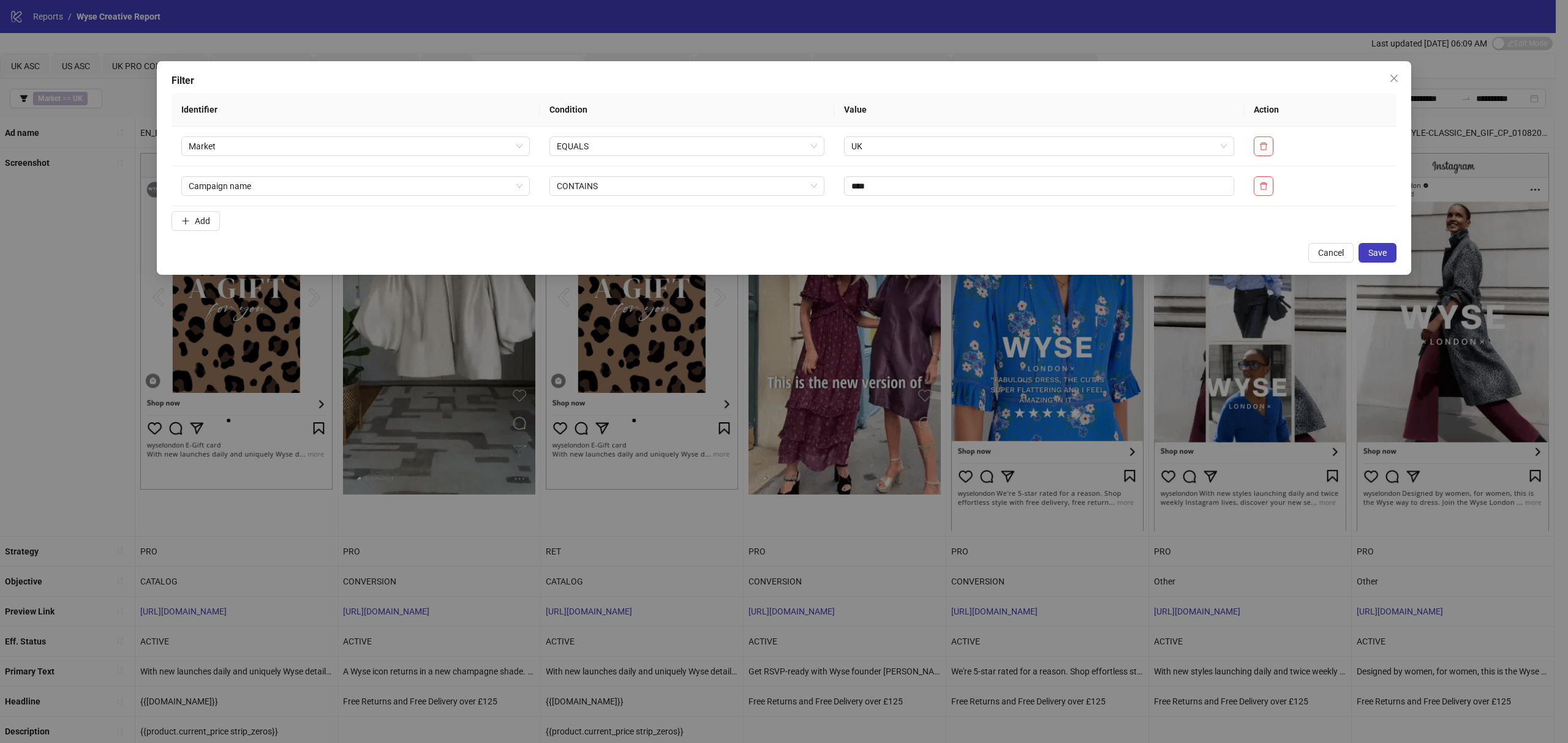
click at [1385, 249] on span "Save" at bounding box center [1377, 252] width 18 height 10
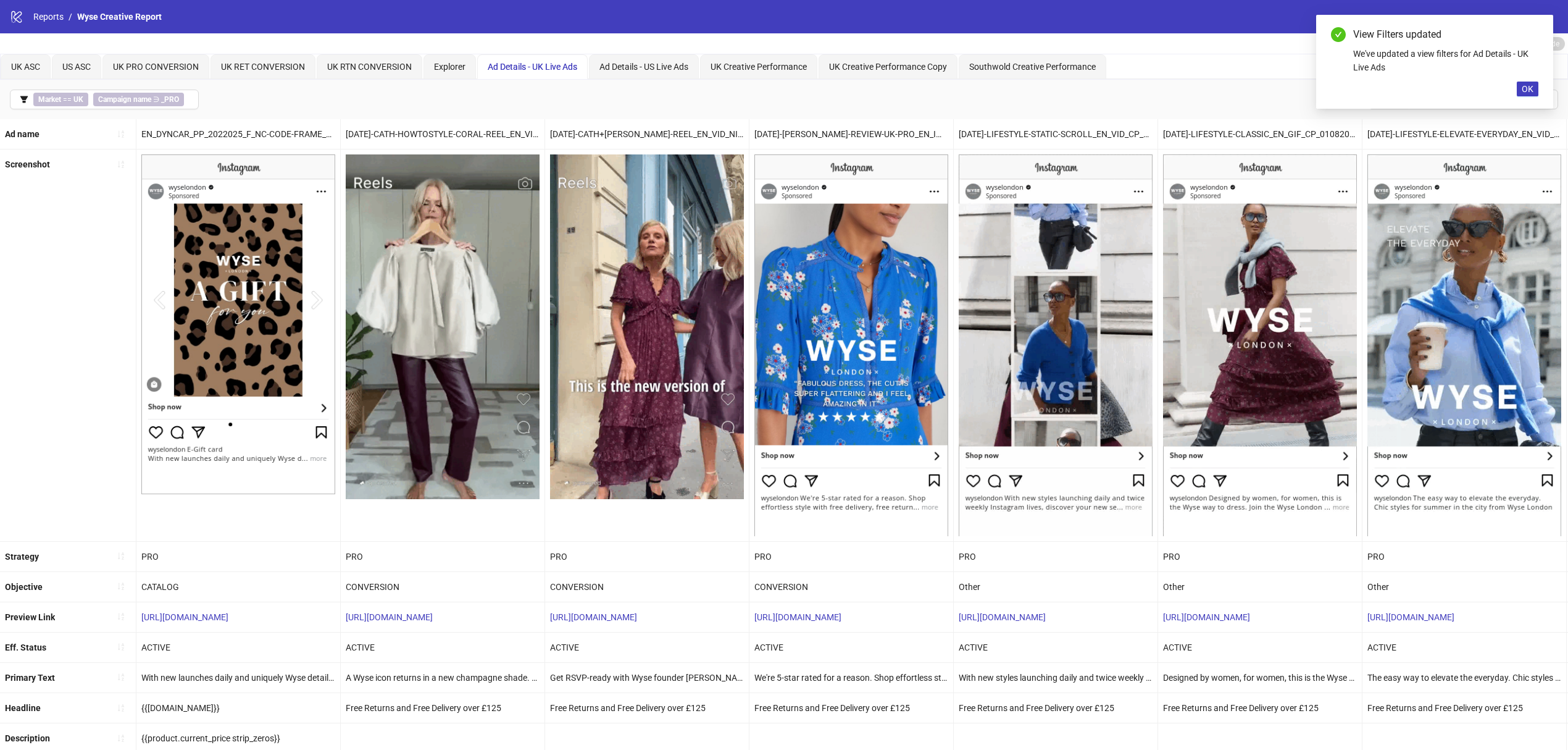
click at [1527, 90] on span "OK" at bounding box center [1527, 89] width 11 height 10
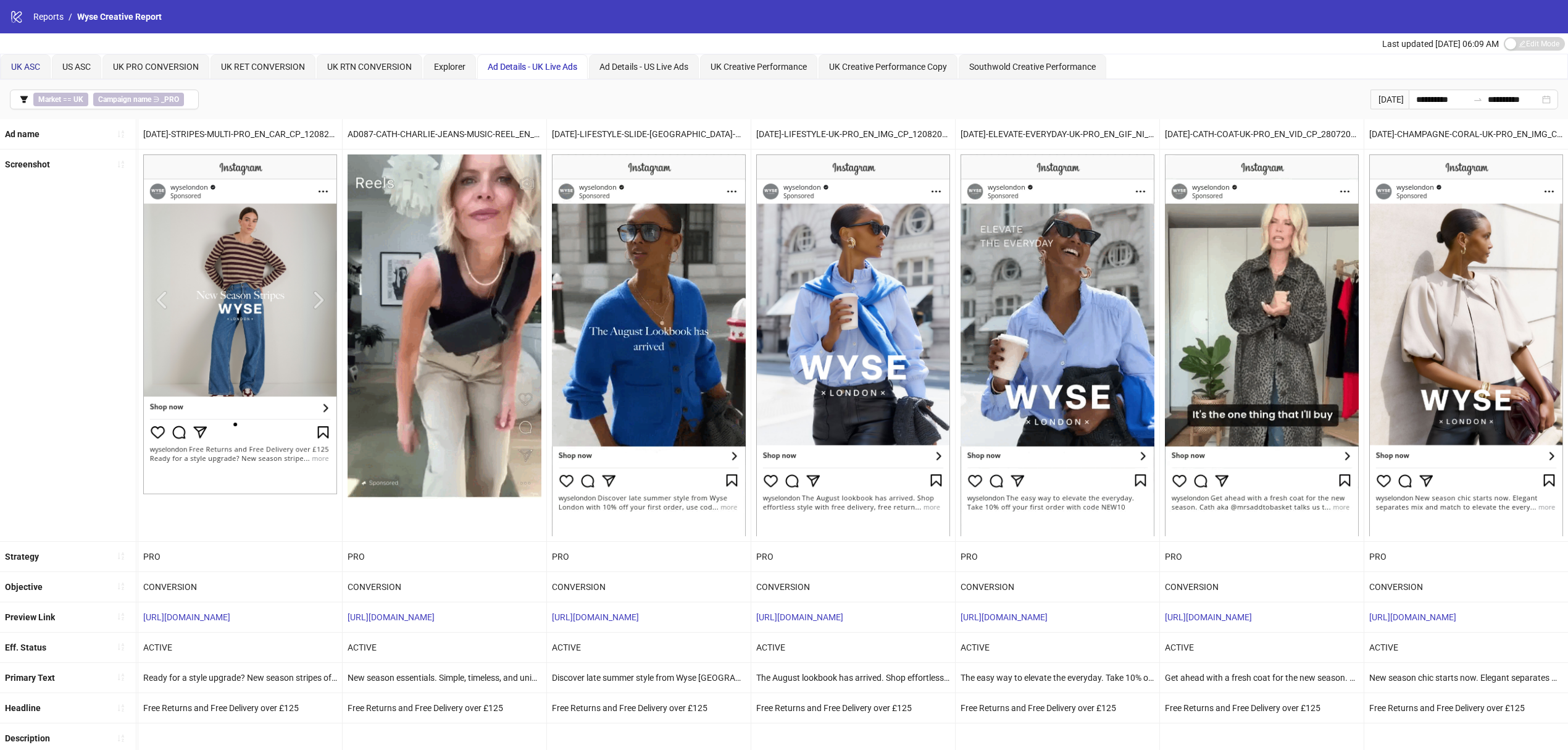
click at [20, 61] on span "UK ASC" at bounding box center [26, 66] width 29 height 10
